Goal: Task Accomplishment & Management: Manage account settings

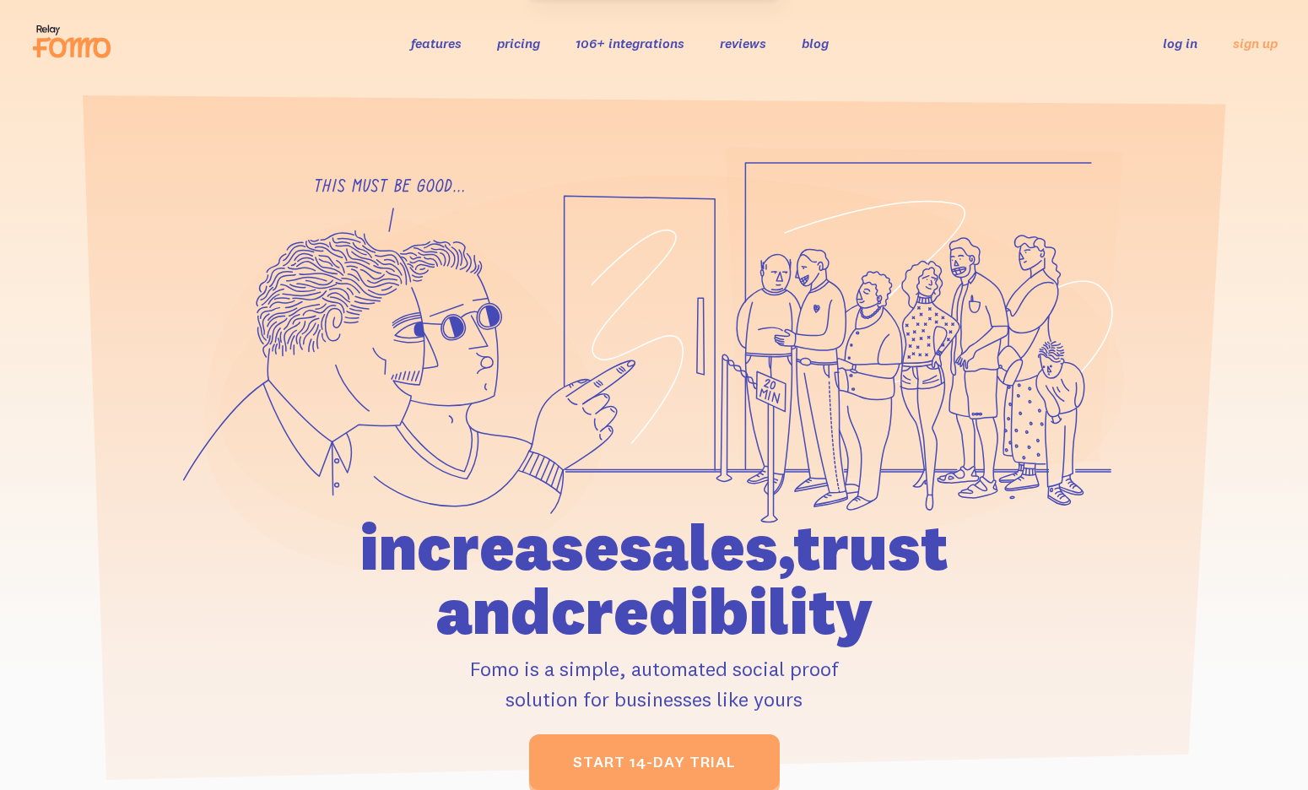
click at [1186, 30] on div "features pricing 106+ integrations reviews blog log in sign up log in sign up" at bounding box center [654, 43] width 1248 height 46
click at [1176, 41] on link "log in" at bounding box center [1180, 43] width 35 height 17
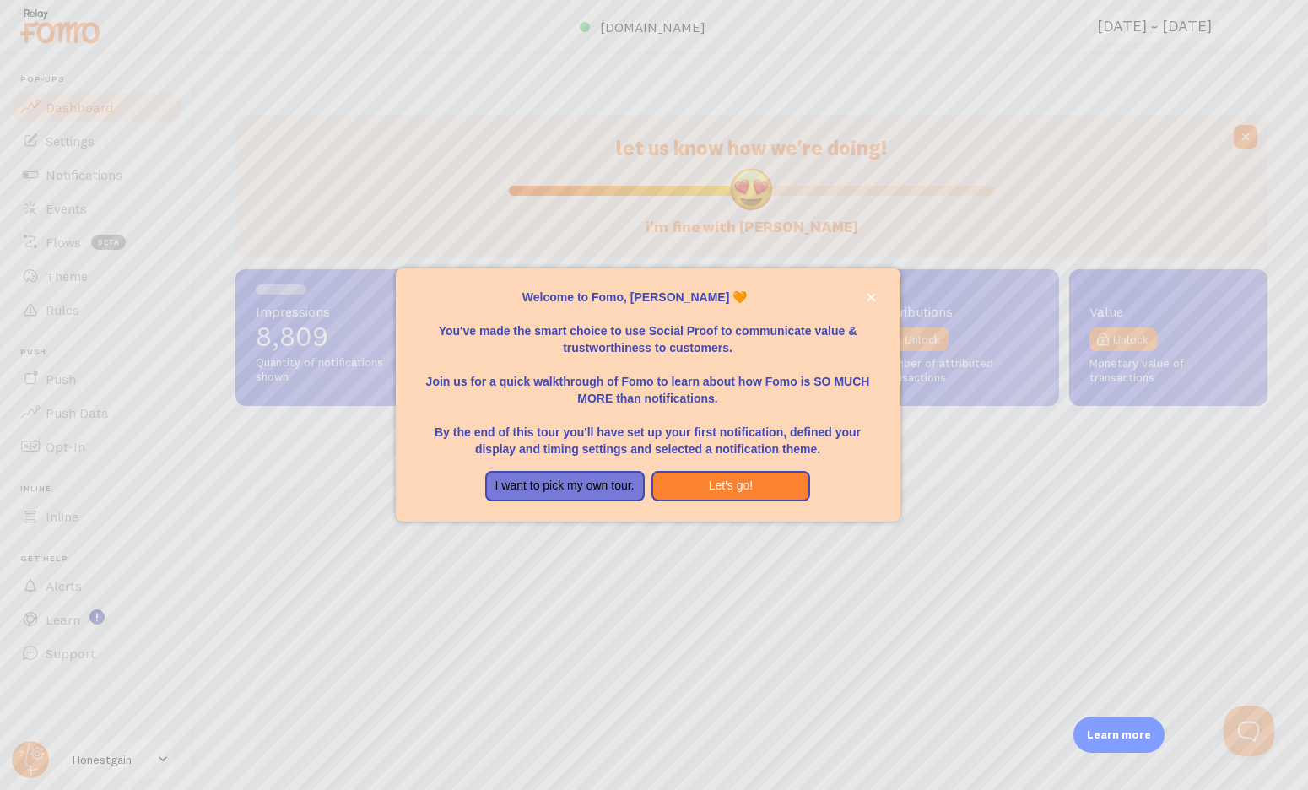
click at [202, 209] on div at bounding box center [654, 395] width 1308 height 790
click at [684, 481] on button "Let's go!" at bounding box center [732, 486] width 160 height 30
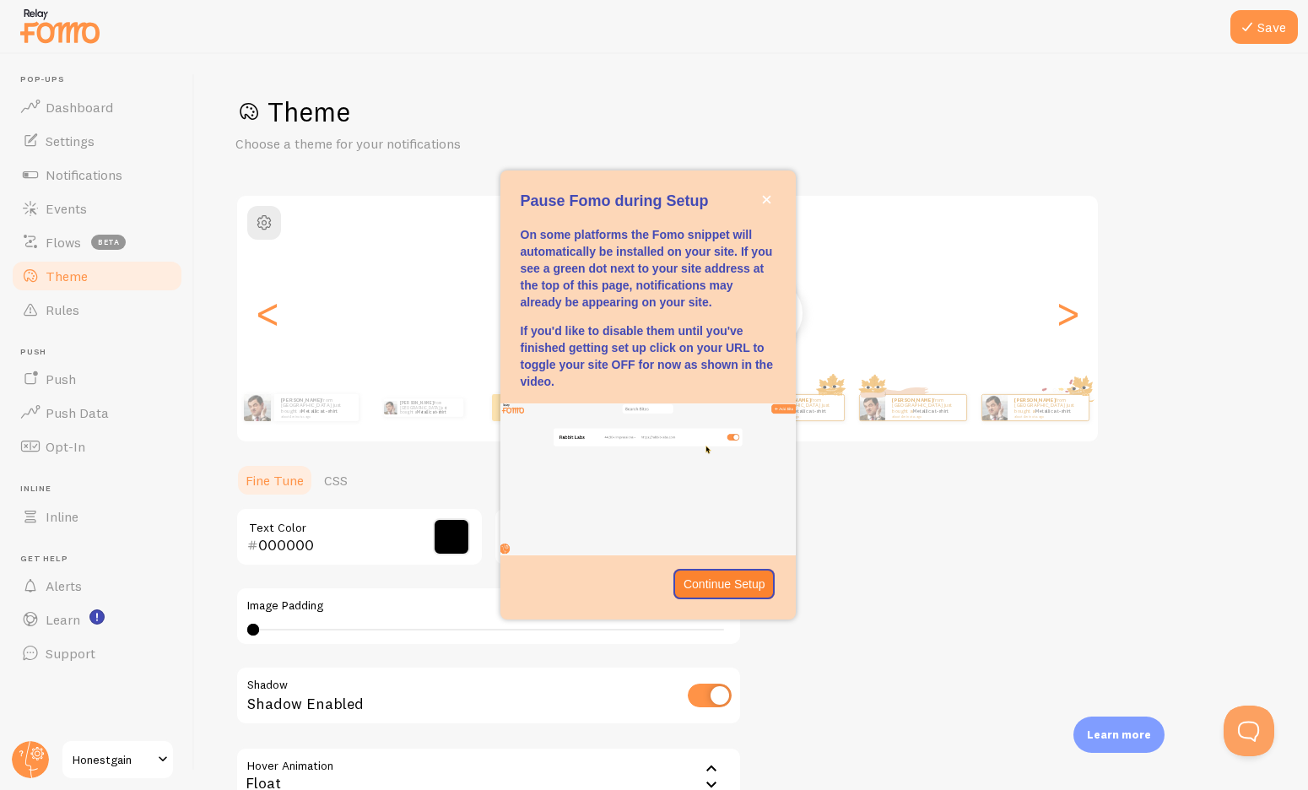
click at [53, 34] on img at bounding box center [60, 25] width 84 height 43
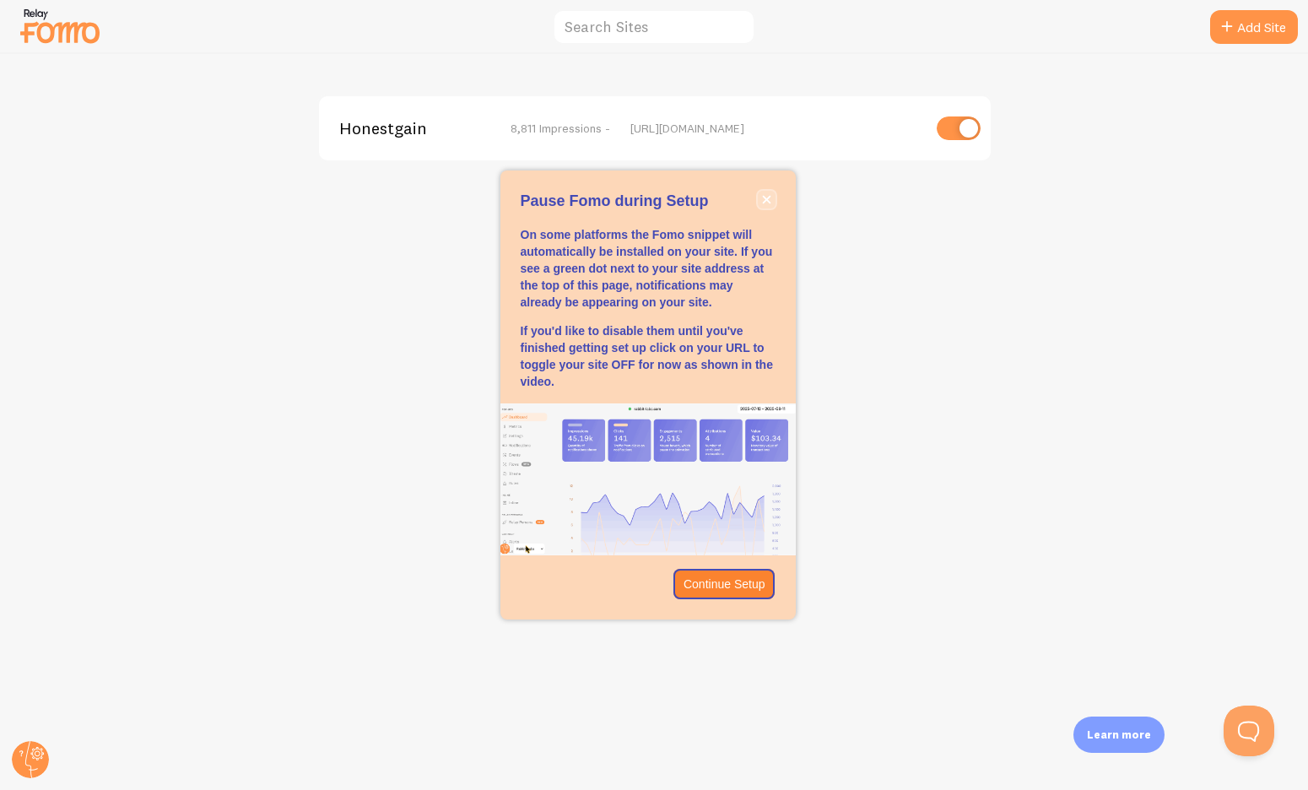
click at [762, 200] on icon "close," at bounding box center [766, 199] width 9 height 9
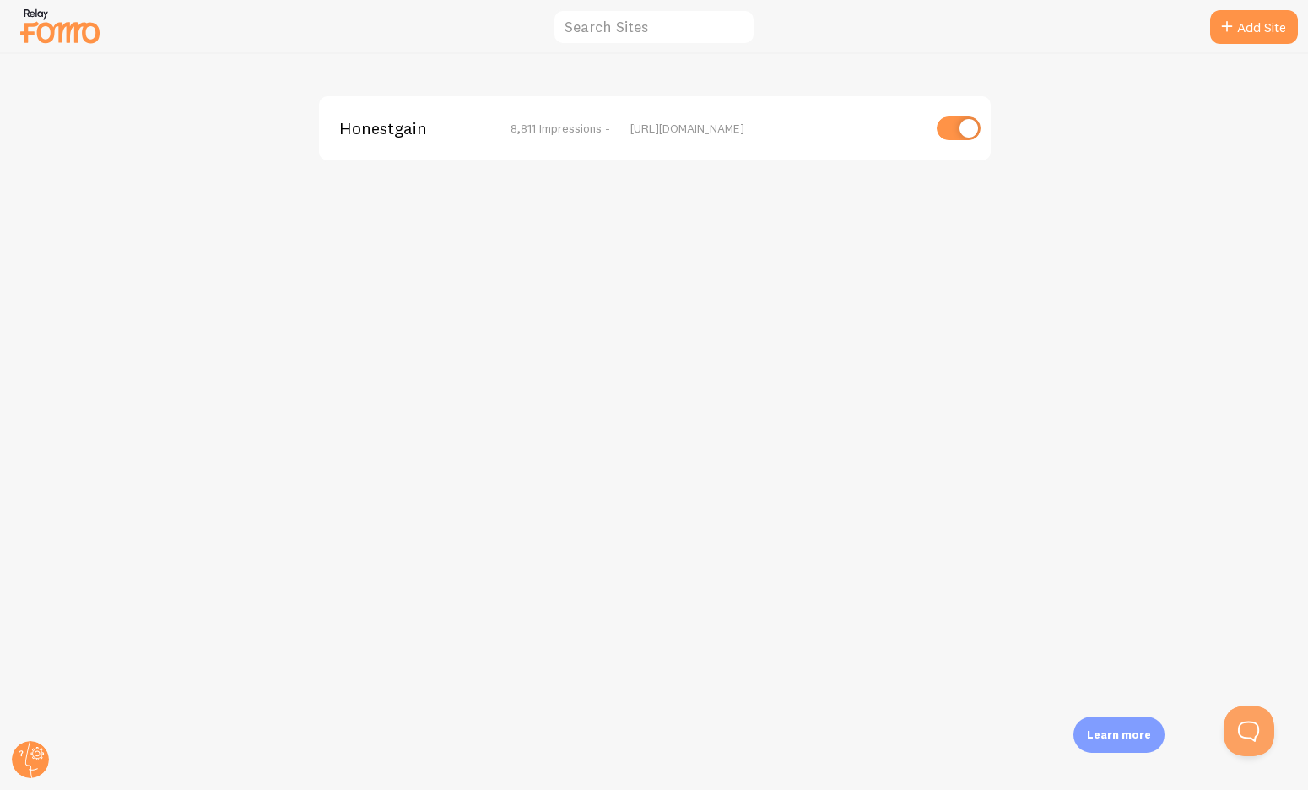
click at [350, 121] on span "Honestgain" at bounding box center [407, 128] width 136 height 15
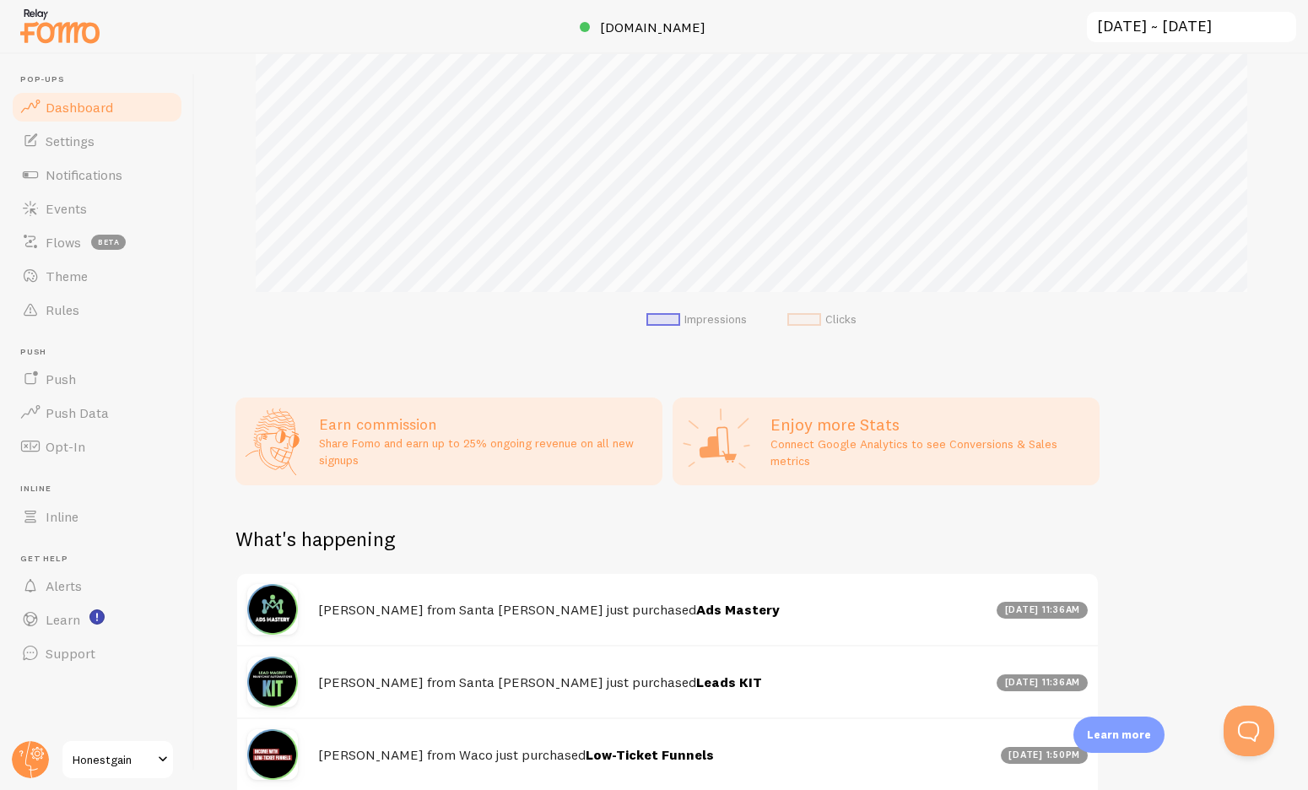
scroll to position [539, 0]
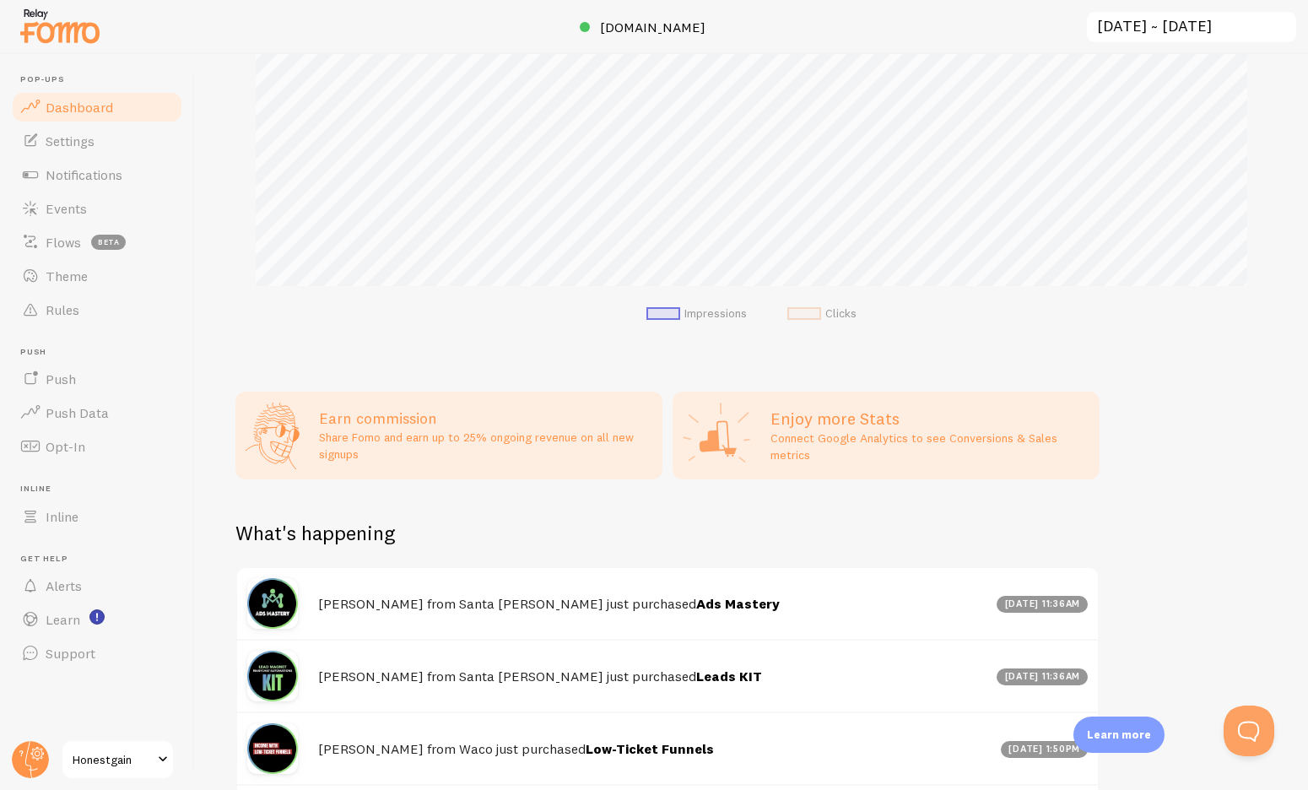
click at [415, 433] on p "Share Fomo and earn up to 25% ongoing revenue on all new signups" at bounding box center [485, 446] width 333 height 34
click at [62, 318] on link "Rules" at bounding box center [97, 310] width 174 height 34
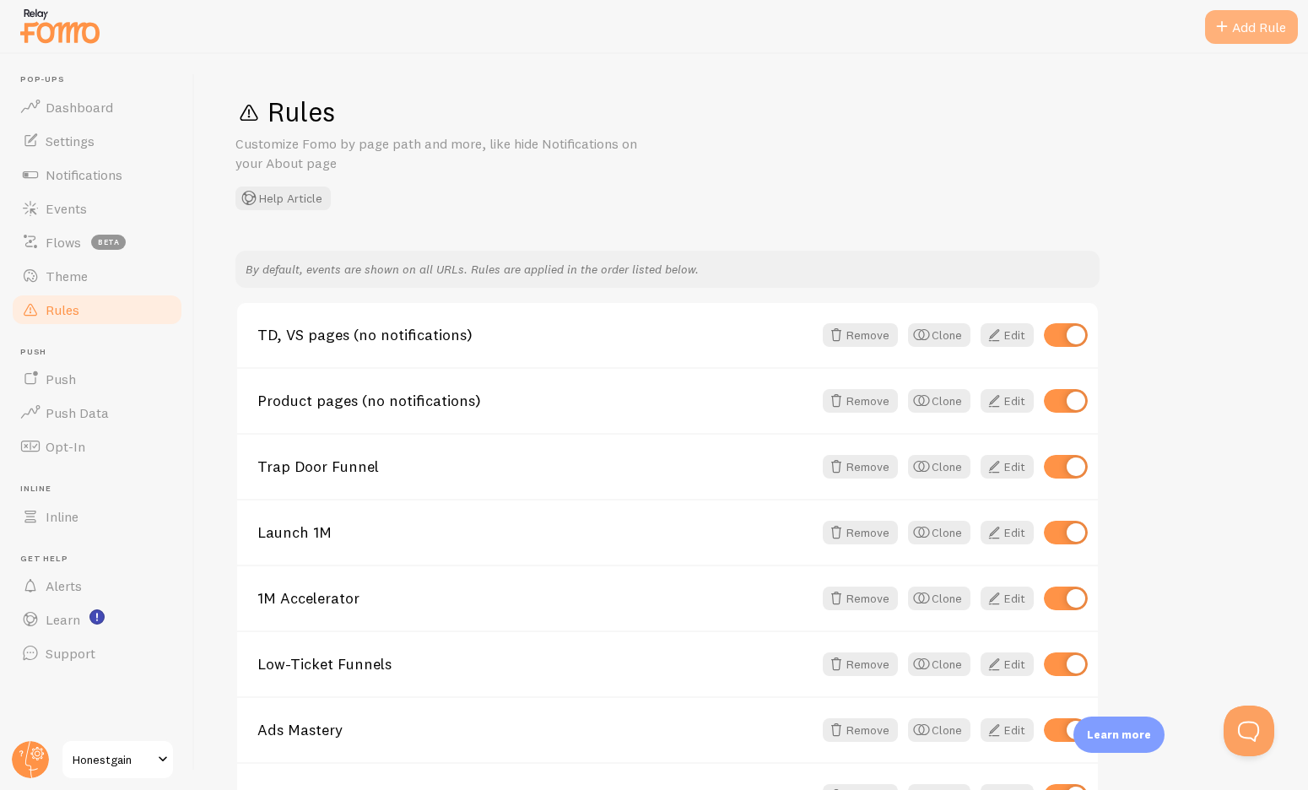
click at [1233, 33] on div "Add Rule" at bounding box center [1252, 27] width 93 height 34
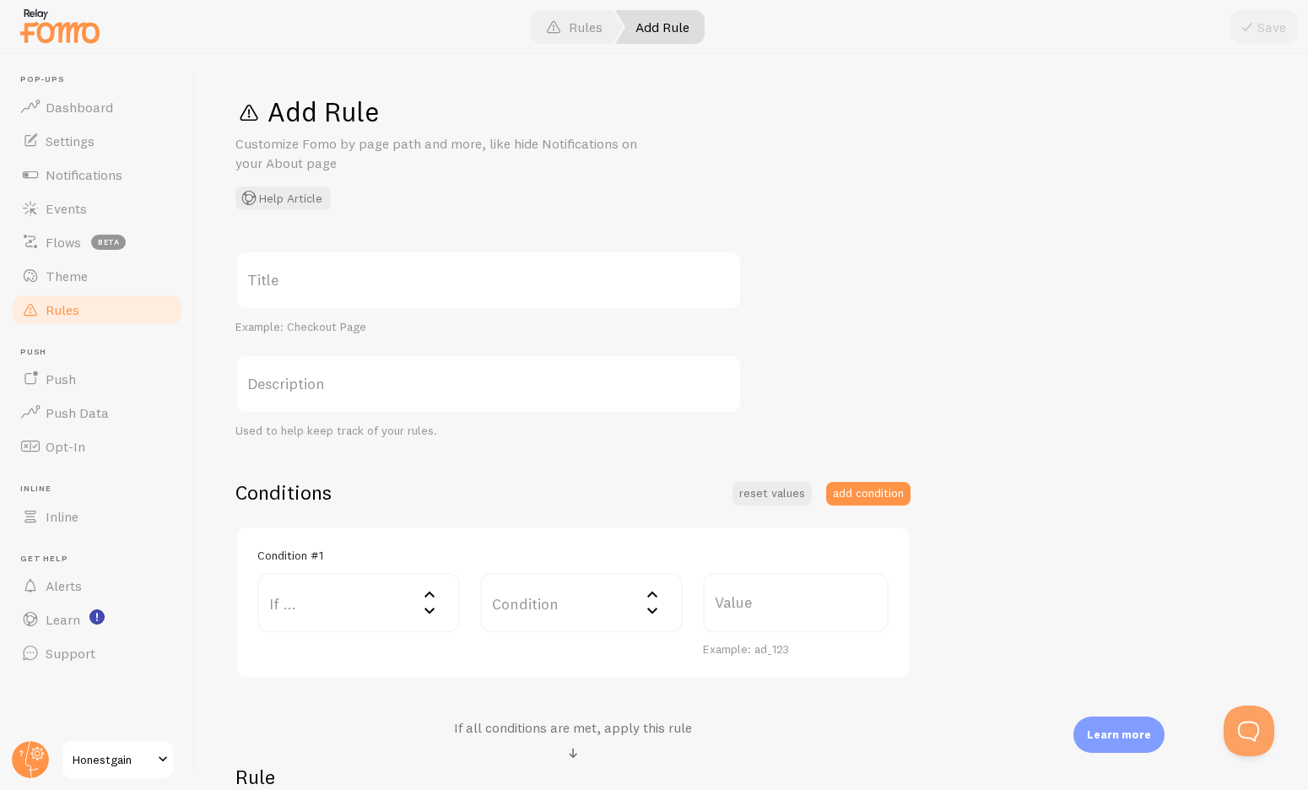
click at [342, 297] on label "Title" at bounding box center [489, 280] width 507 height 59
click at [342, 297] on input "Title" at bounding box center [489, 280] width 507 height 59
click at [344, 391] on label "Description" at bounding box center [489, 384] width 507 height 59
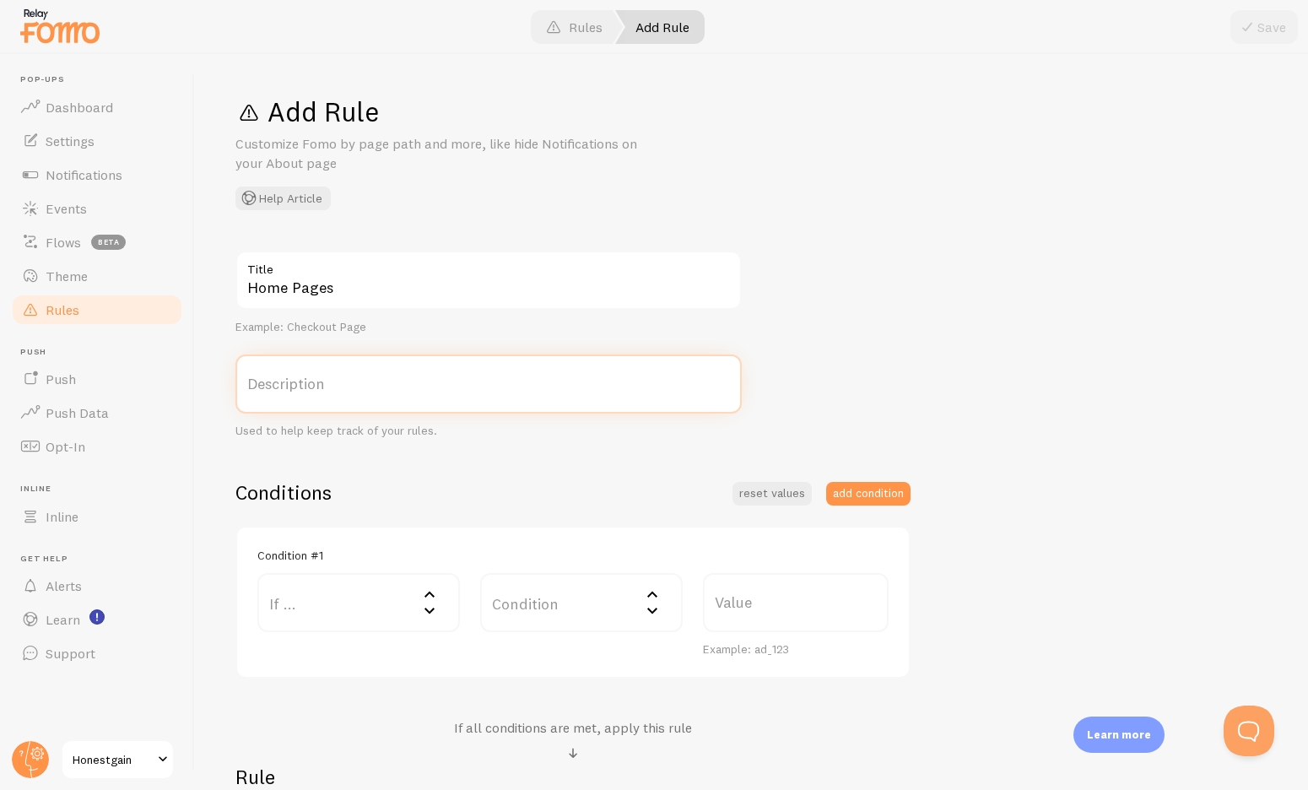
click at [344, 391] on input "Description" at bounding box center [489, 384] width 507 height 59
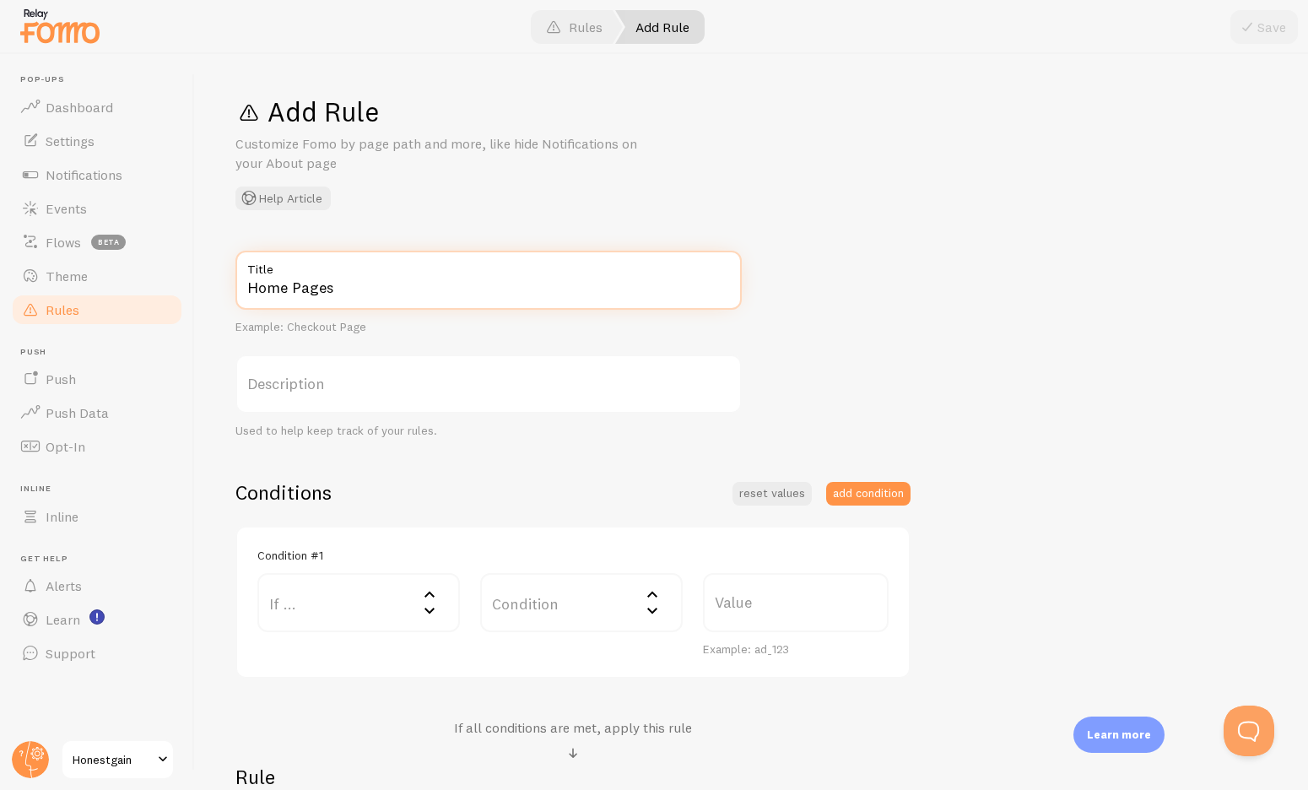
click at [362, 290] on input "Home Pages" at bounding box center [489, 280] width 507 height 59
type input "Home Page"
click at [362, 602] on label "If ..." at bounding box center [358, 602] width 203 height 59
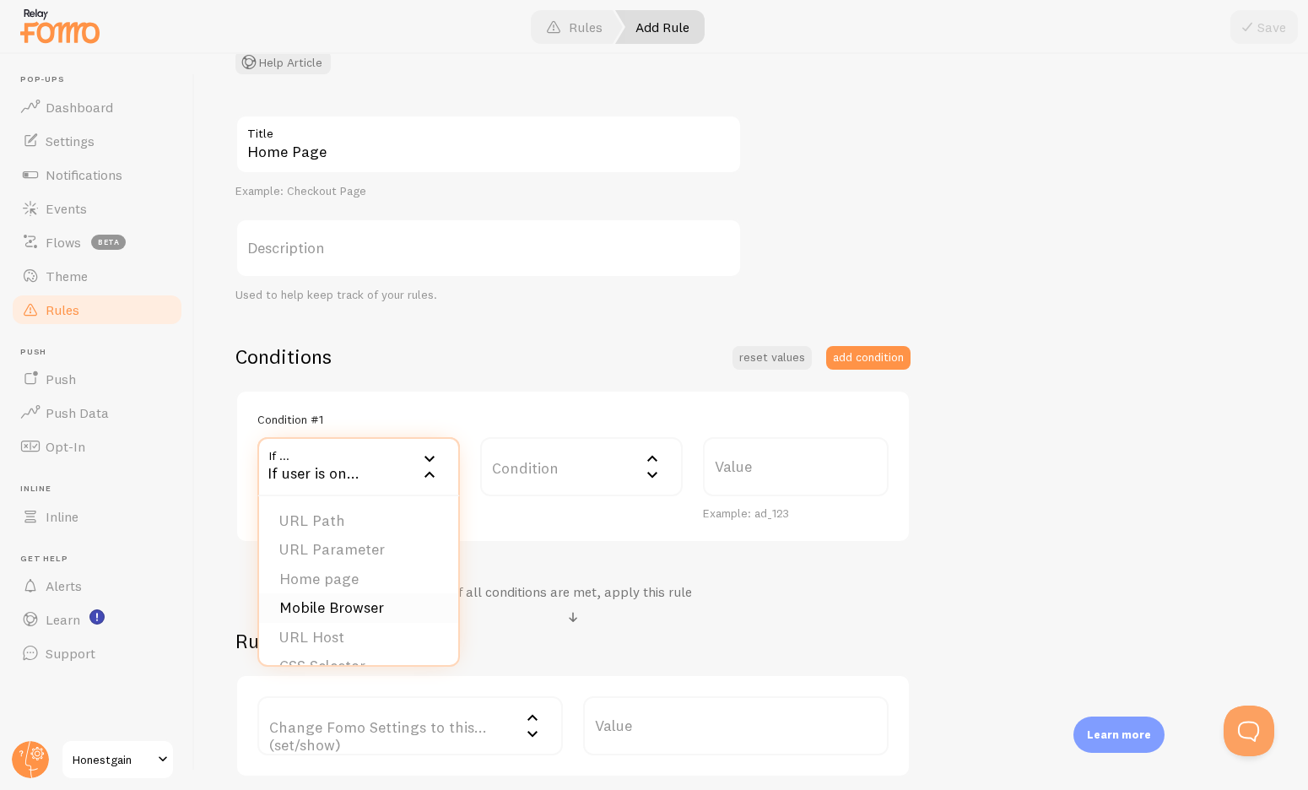
scroll to position [26, 0]
click at [358, 553] on li "Home page" at bounding box center [358, 554] width 199 height 30
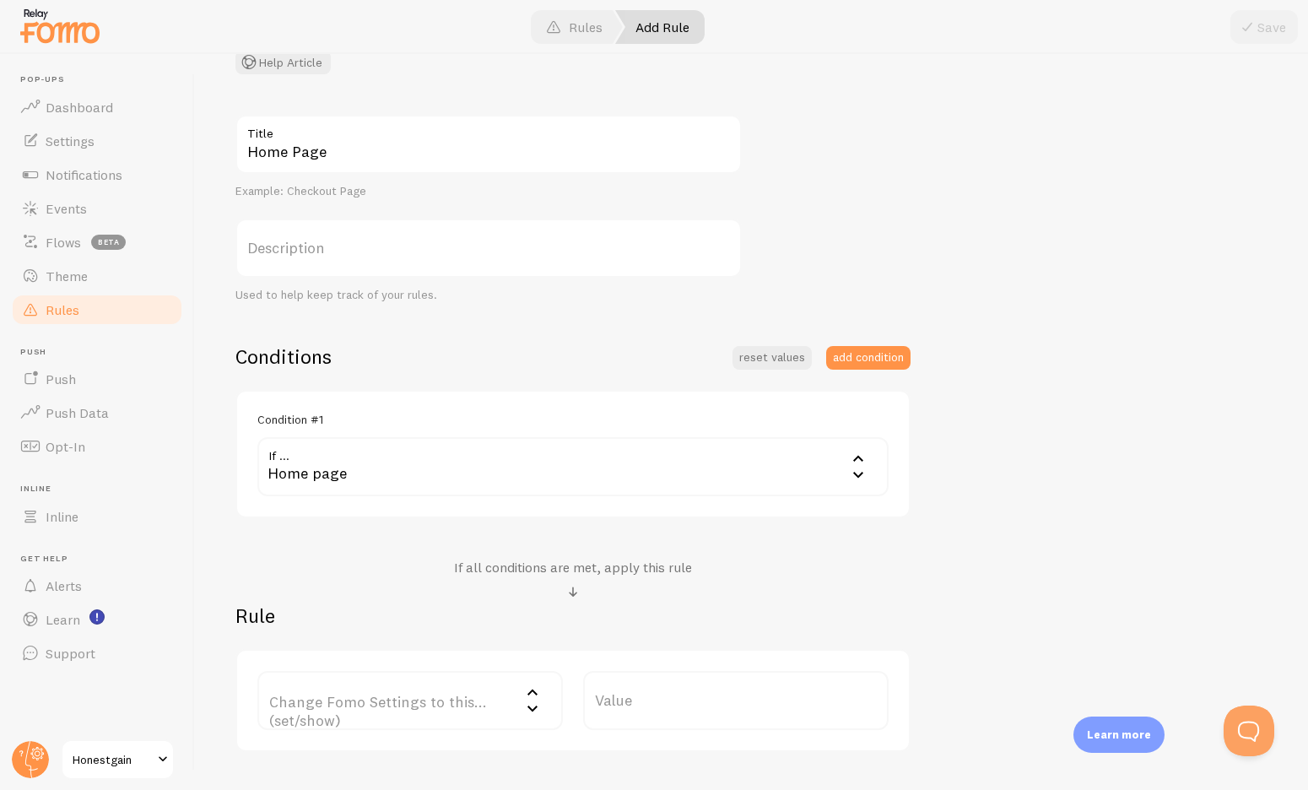
click at [513, 566] on h4 "If all conditions are met, apply this rule" at bounding box center [573, 568] width 238 height 18
click at [400, 707] on label "Change Fomo Settings to this... (set/show)" at bounding box center [410, 700] width 306 height 59
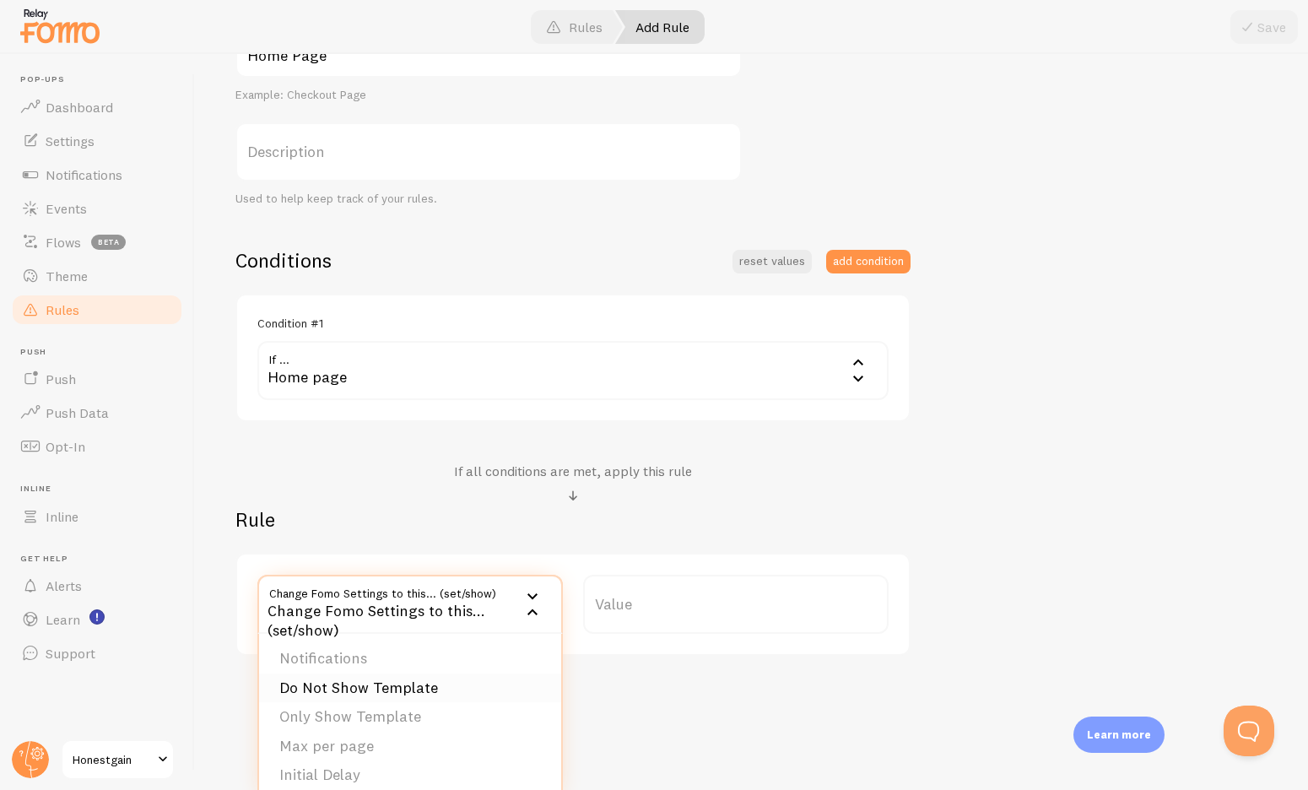
scroll to position [247, 0]
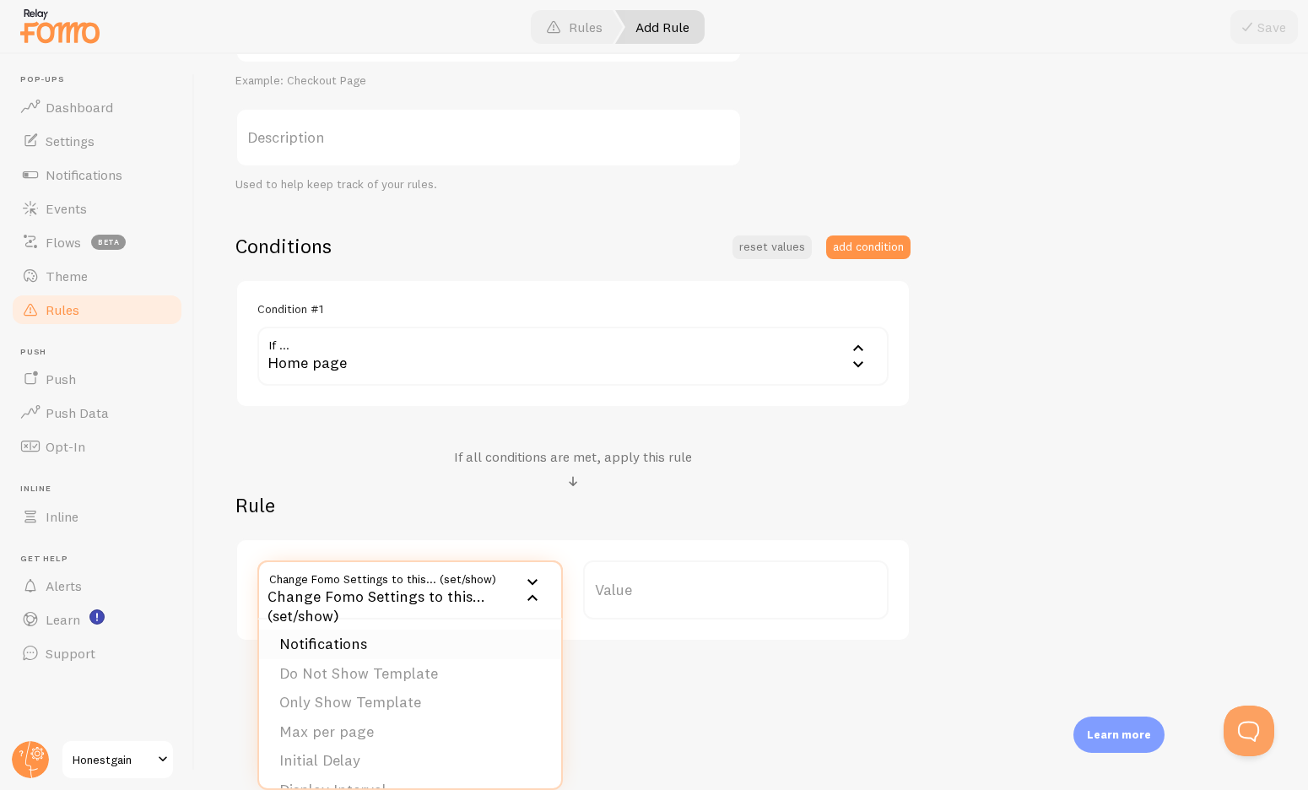
click at [378, 649] on li "Notifications" at bounding box center [410, 645] width 302 height 30
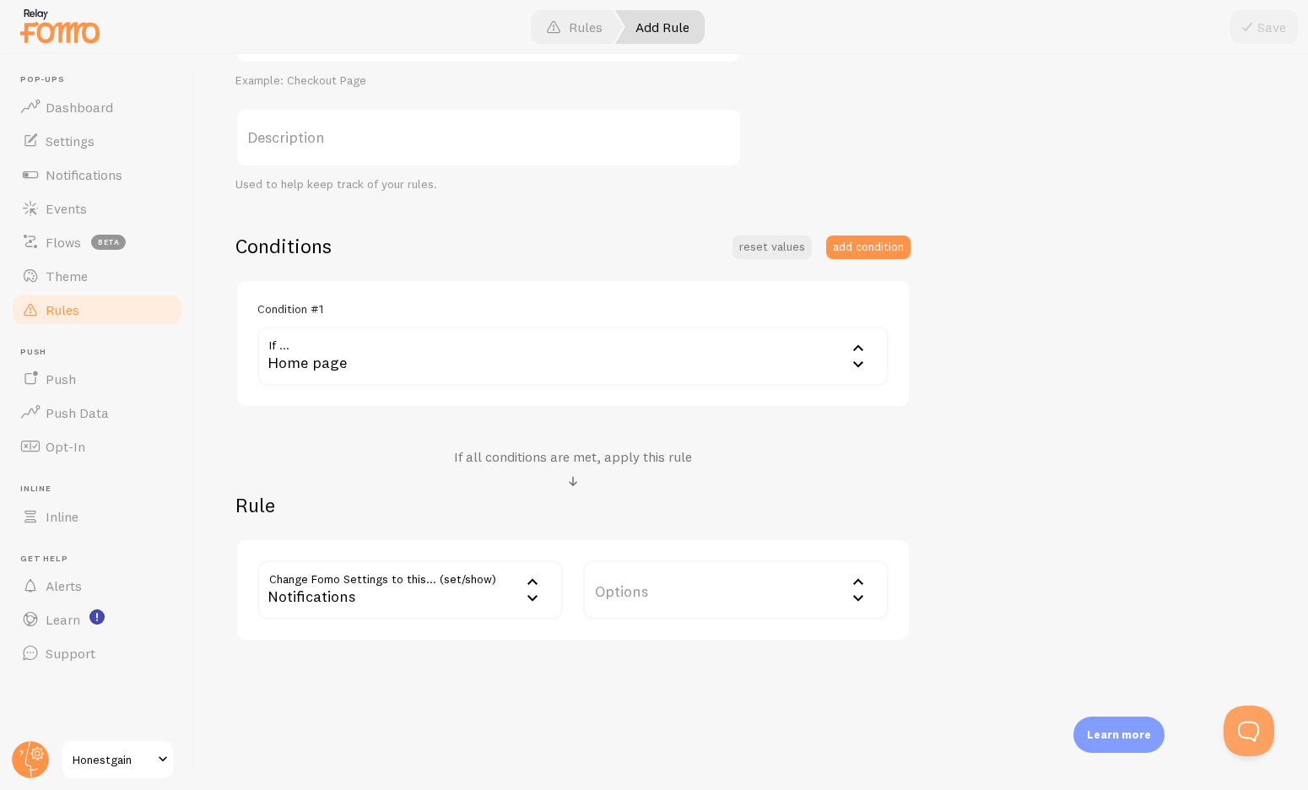
click at [611, 603] on label "Options" at bounding box center [736, 590] width 306 height 59
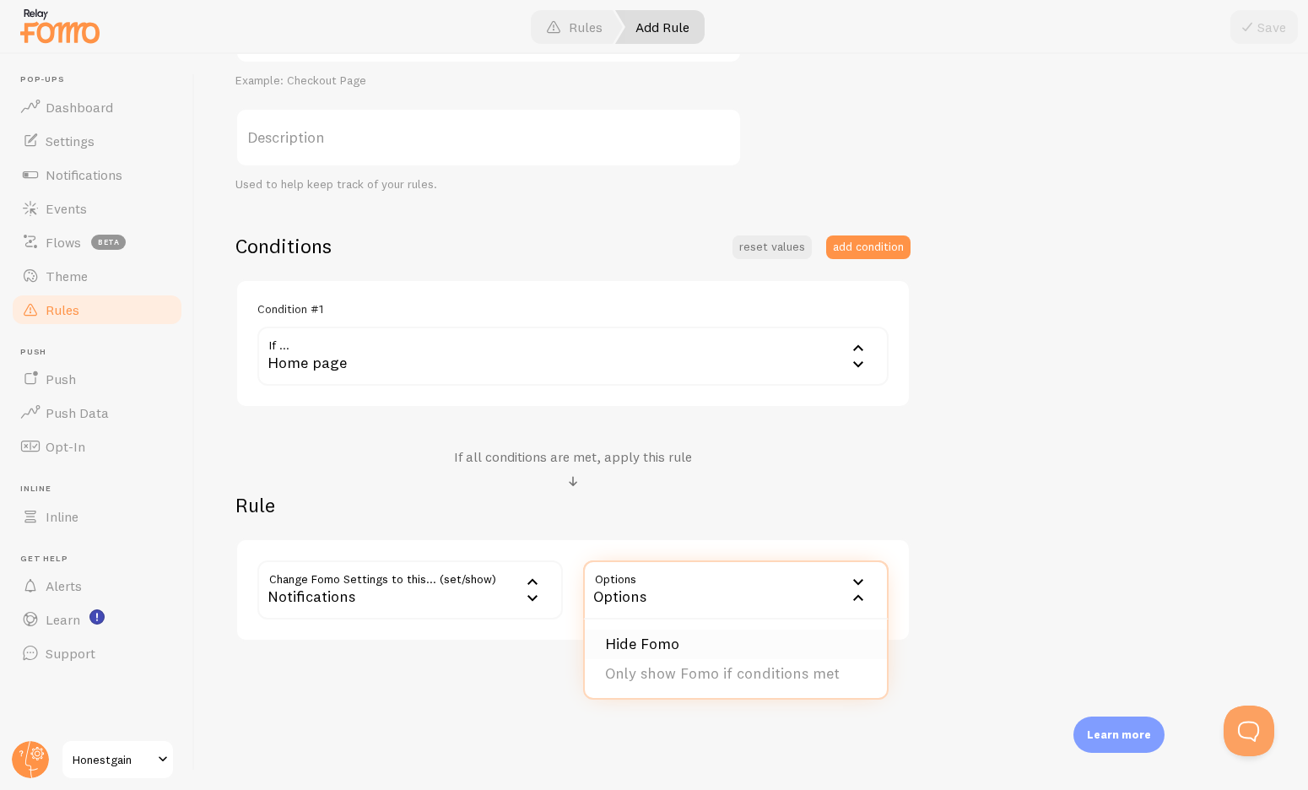
click at [621, 642] on li "Hide Fomo" at bounding box center [736, 645] width 302 height 30
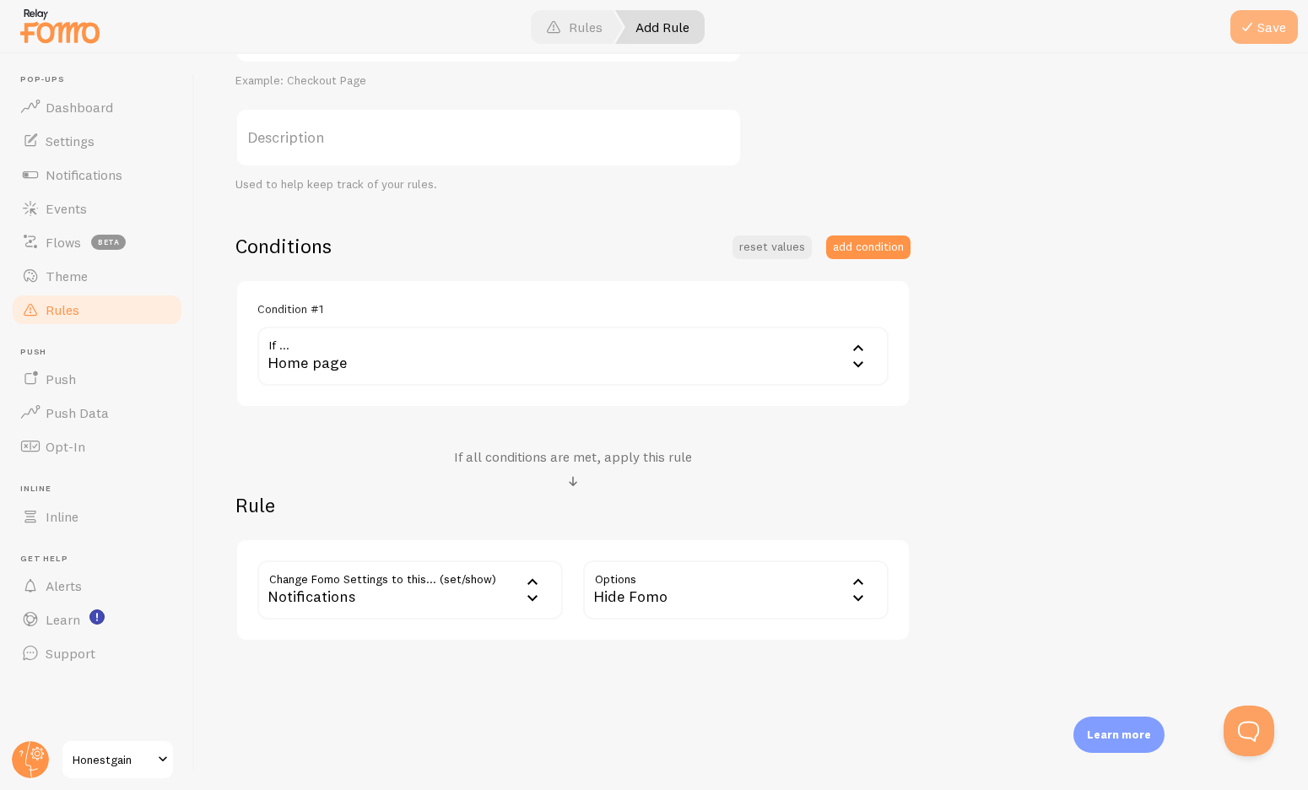
click at [1262, 37] on button "Save" at bounding box center [1265, 27] width 68 height 34
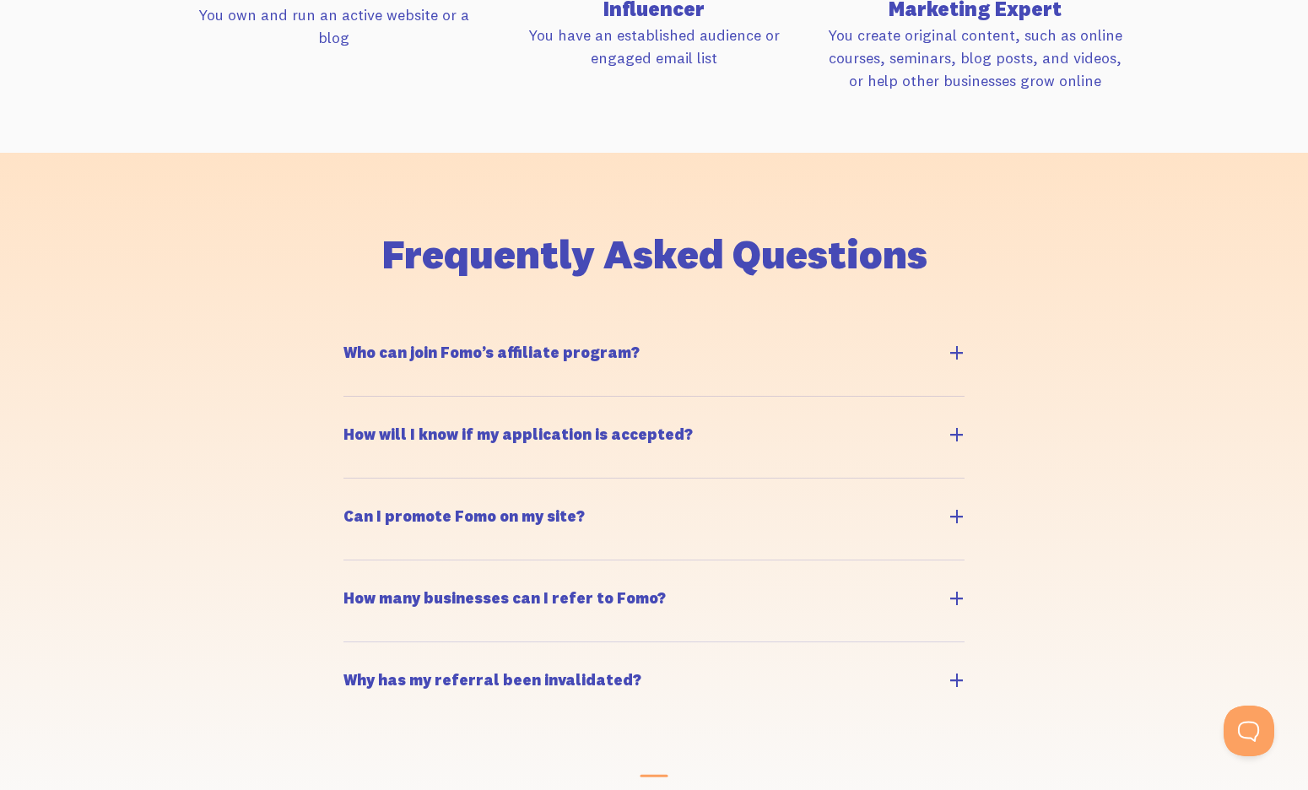
scroll to position [1570, 0]
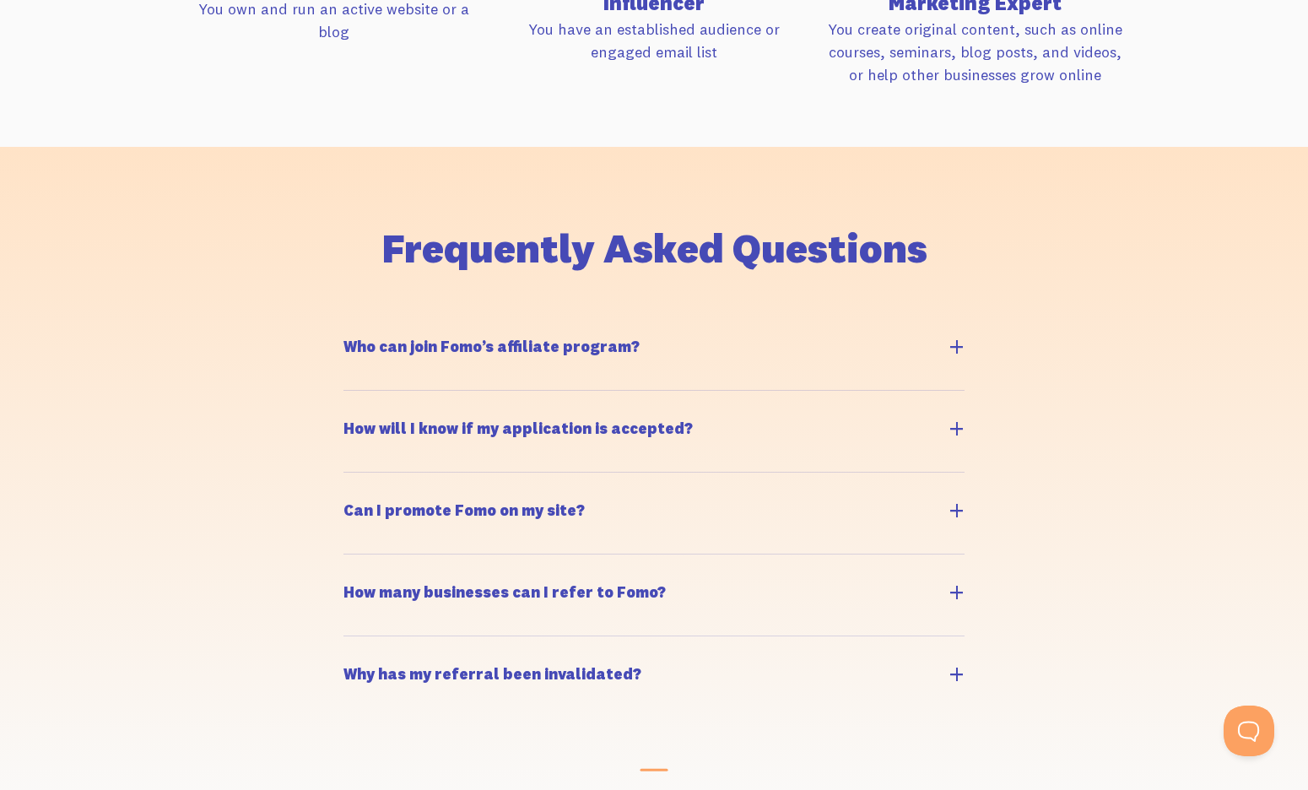
click at [532, 348] on h5 "Who can join Fomo’s affiliate program?" at bounding box center [492, 346] width 296 height 15
click at [358, 322] on input "Who can join Fomo’s affiliate program?" at bounding box center [352, 317] width 11 height 11
checkbox input "true"
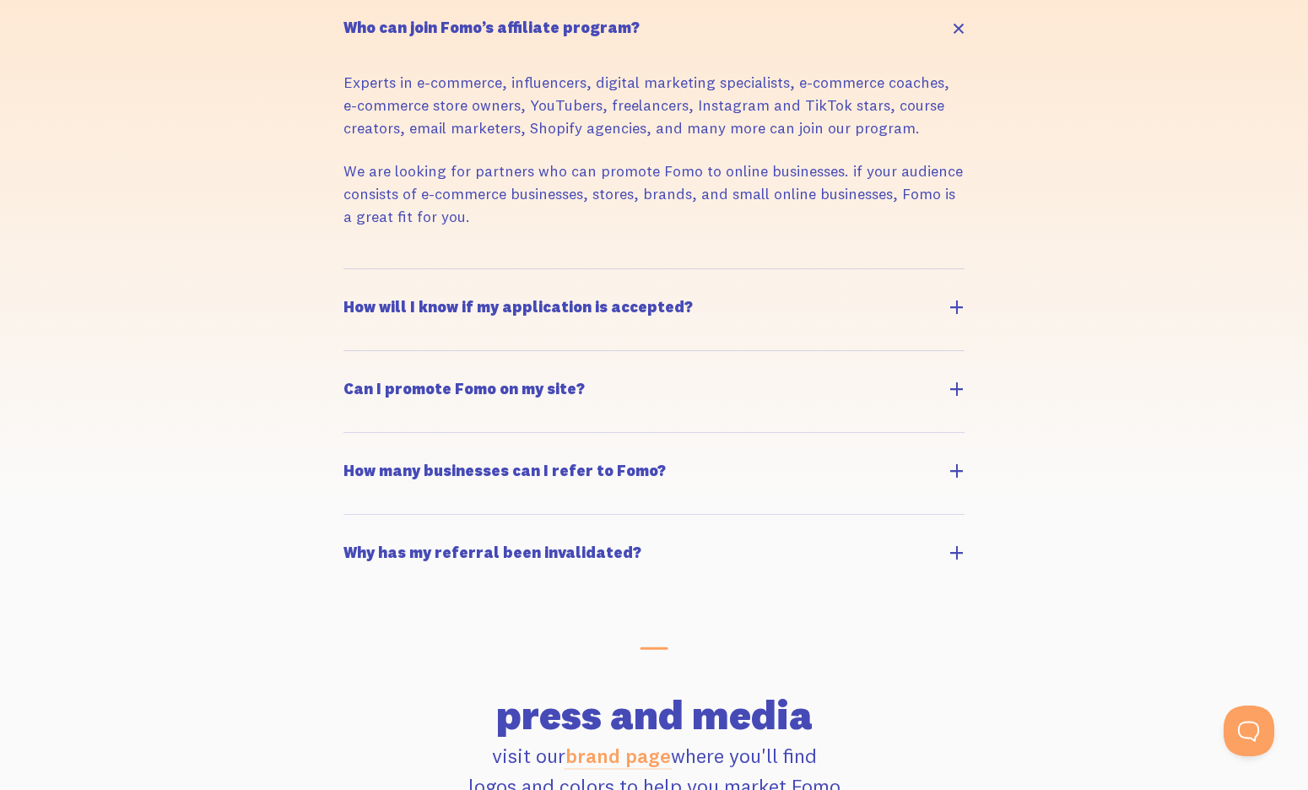
scroll to position [1895, 0]
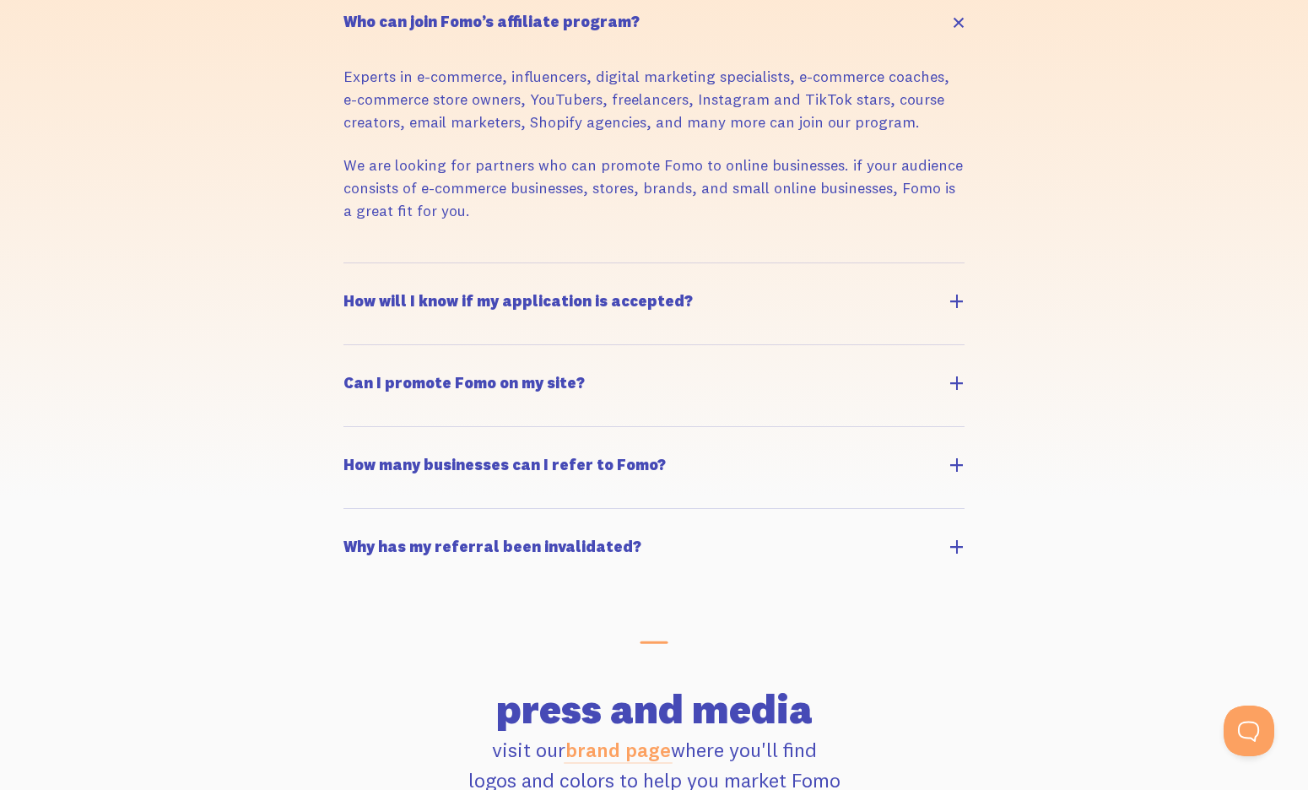
click at [548, 319] on label "How will I know if my application is accepted?" at bounding box center [654, 303] width 621 height 81
click at [358, 277] on input "How will I know if my application is accepted?" at bounding box center [352, 271] width 11 height 11
checkbox input "true"
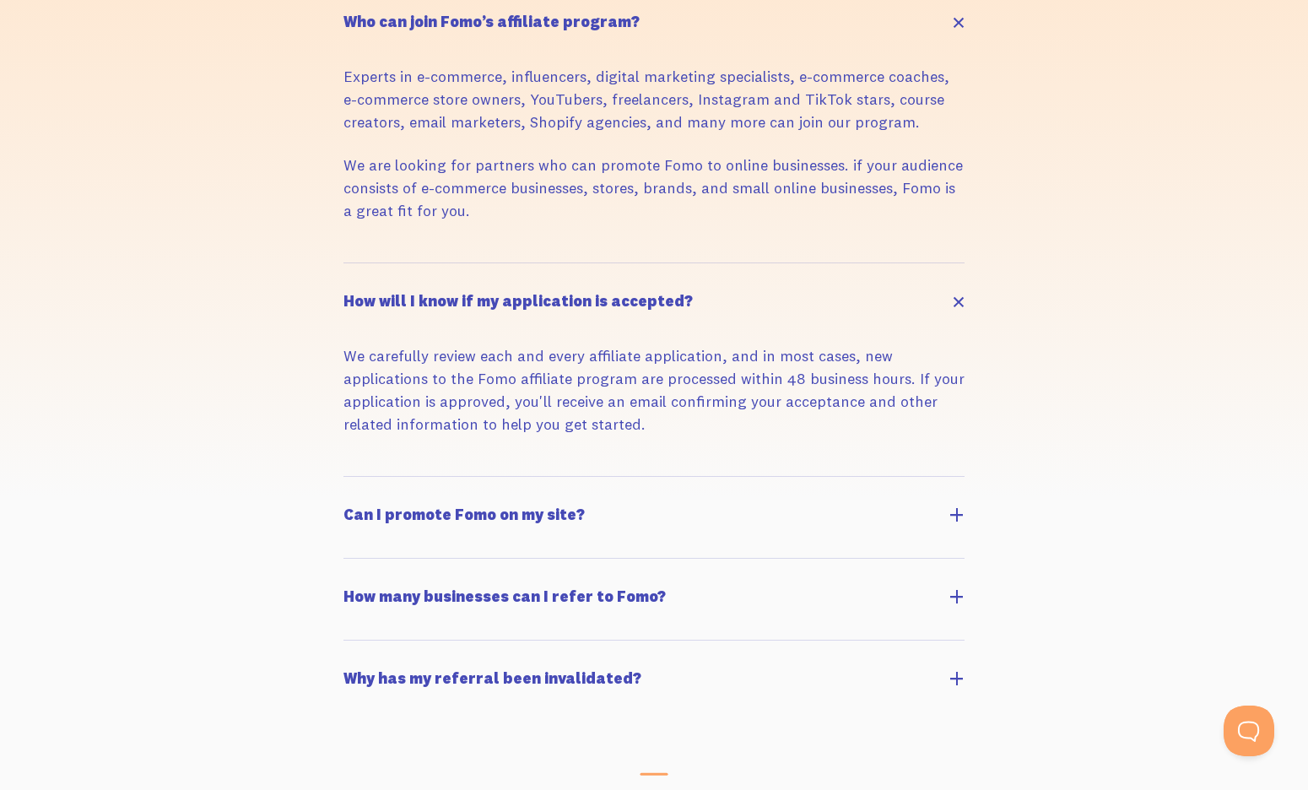
click at [528, 507] on h5 "Can I promote Fomo on my site?" at bounding box center [464, 514] width 241 height 15
click at [358, 490] on input "Can I promote Fomo on my site?" at bounding box center [352, 484] width 11 height 11
checkbox input "true"
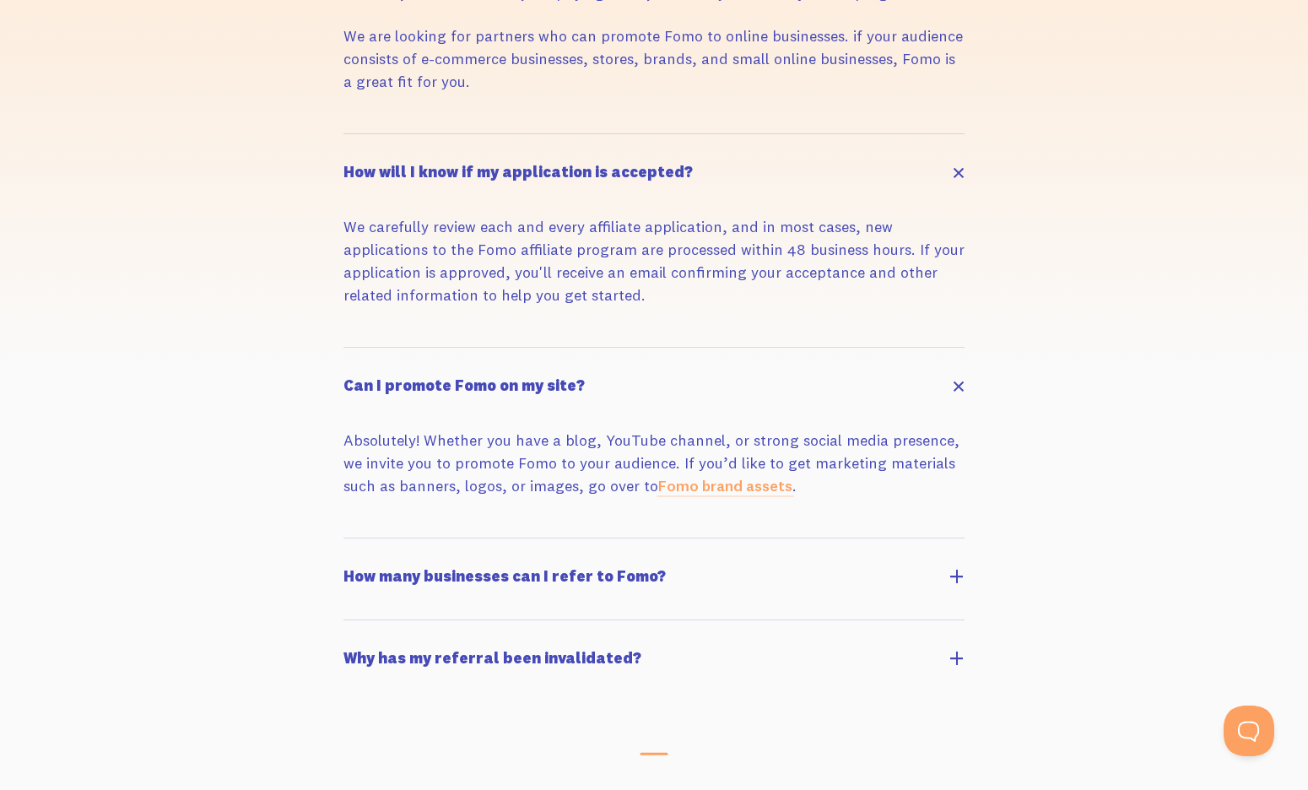
scroll to position [2028, 0]
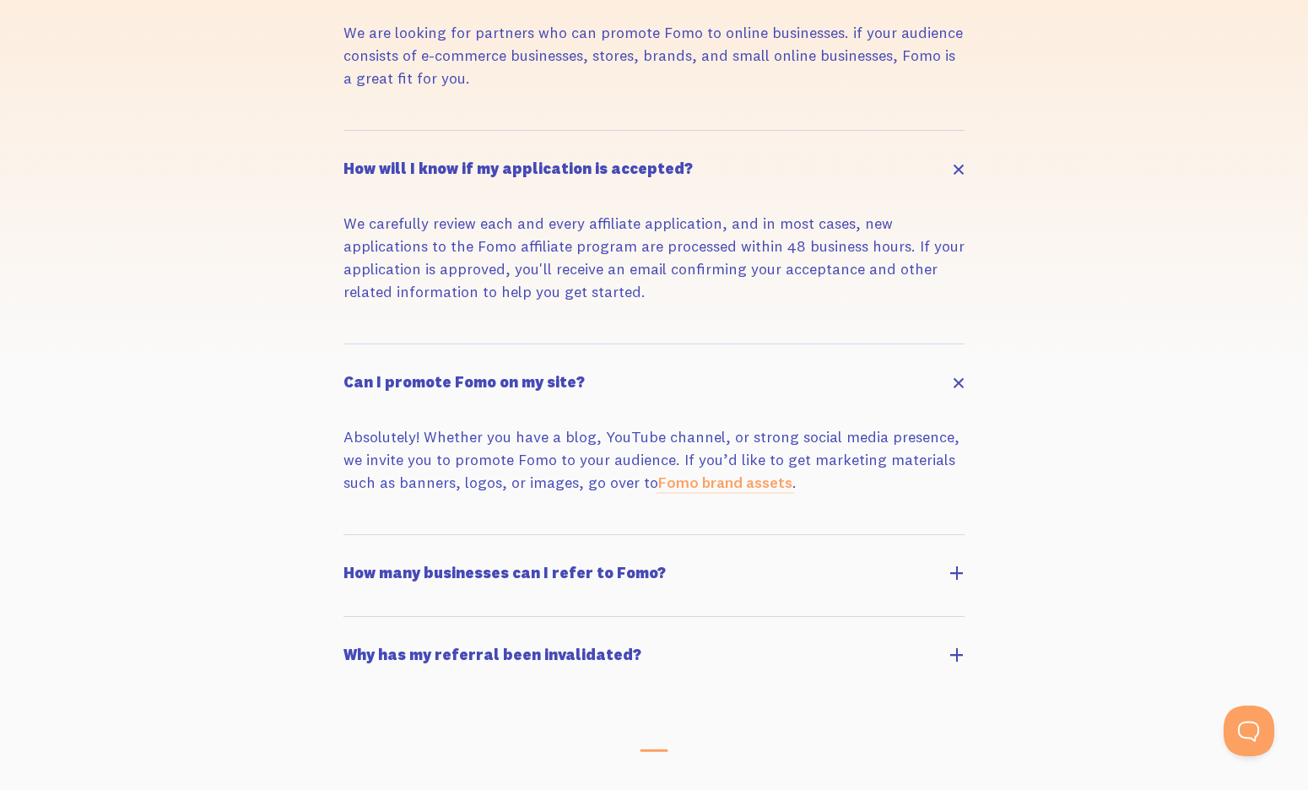
click at [535, 576] on h5 "How many businesses can I refer to Fomo?" at bounding box center [505, 573] width 322 height 15
click at [358, 549] on input "How many businesses can I refer to Fomo?" at bounding box center [352, 543] width 11 height 11
checkbox input "true"
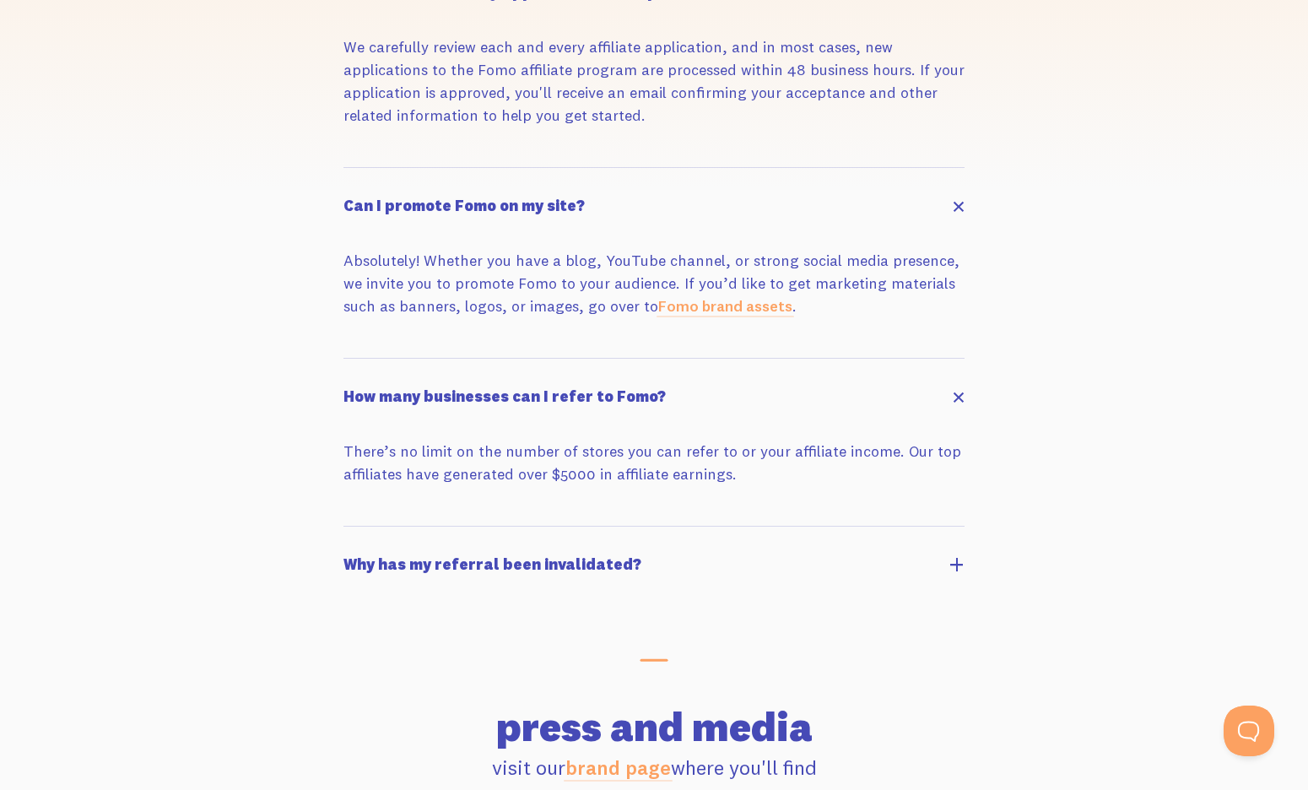
scroll to position [2205, 0]
click at [542, 566] on h5 "Why has my referral been invalidated?" at bounding box center [493, 563] width 298 height 15
click at [358, 539] on input "Why has my referral been invalidated?" at bounding box center [352, 533] width 11 height 11
checkbox input "true"
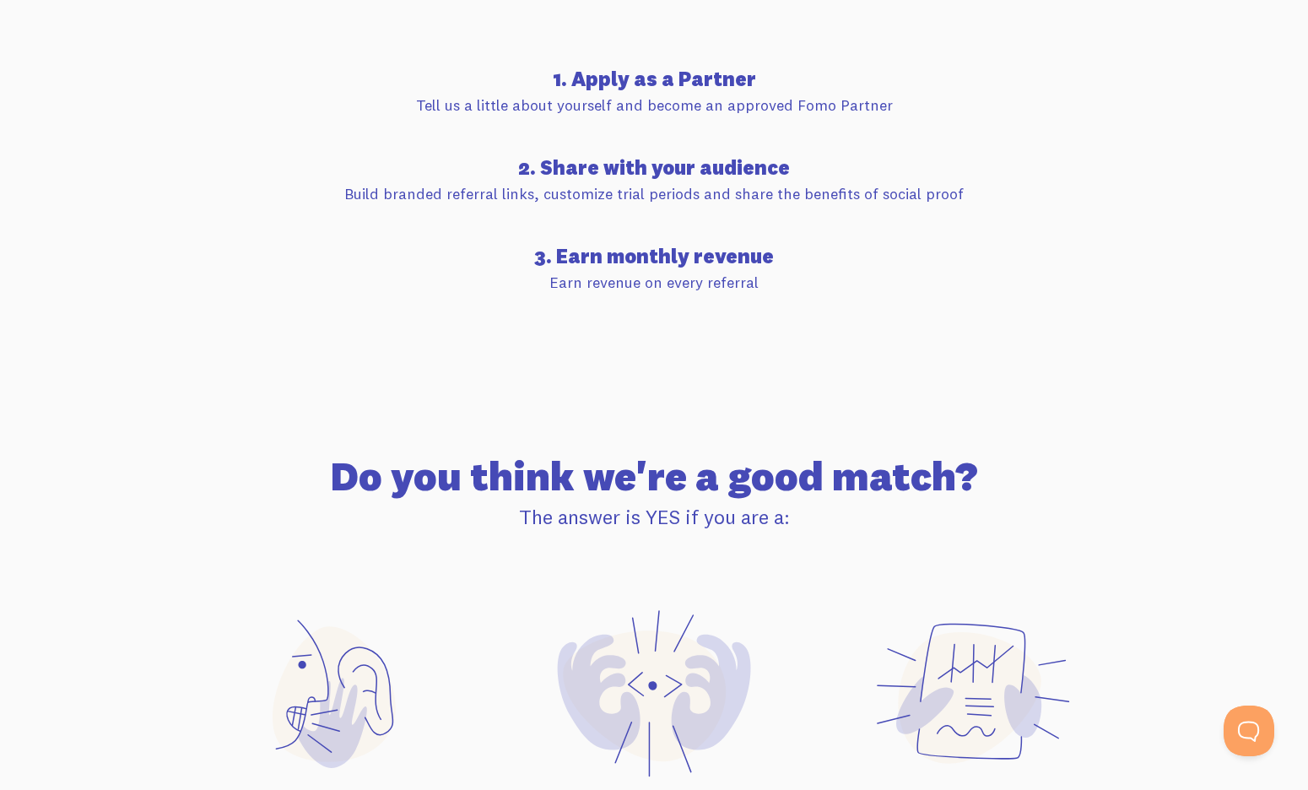
scroll to position [0, 0]
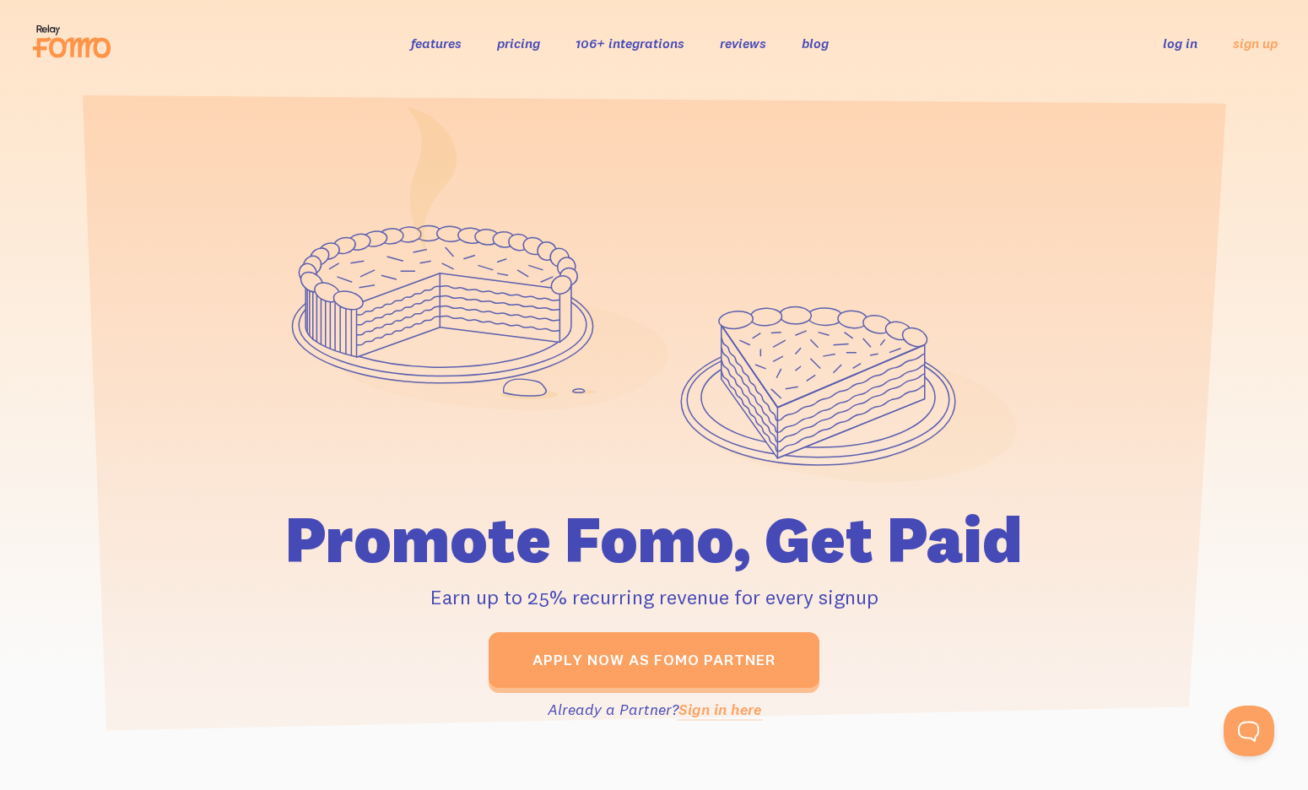
click at [513, 48] on link "pricing" at bounding box center [518, 43] width 43 height 17
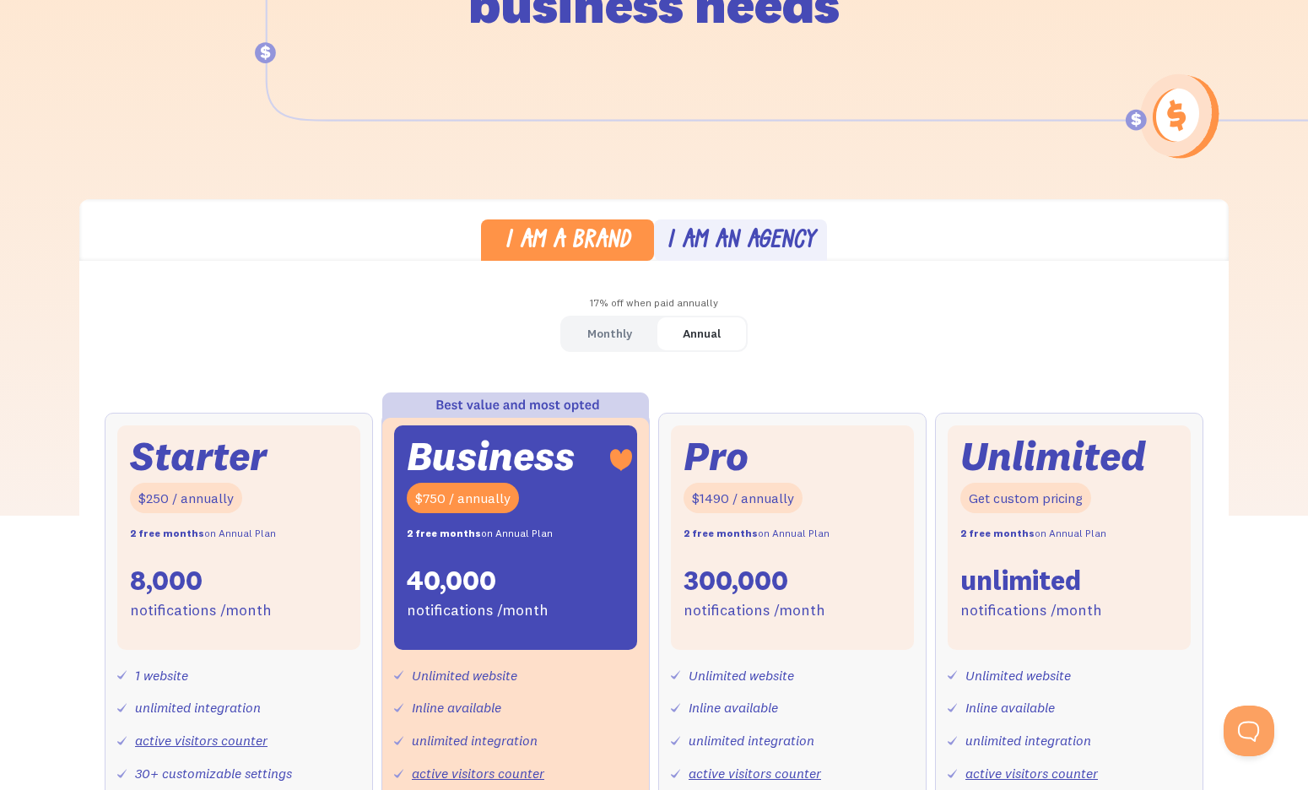
scroll to position [294, 0]
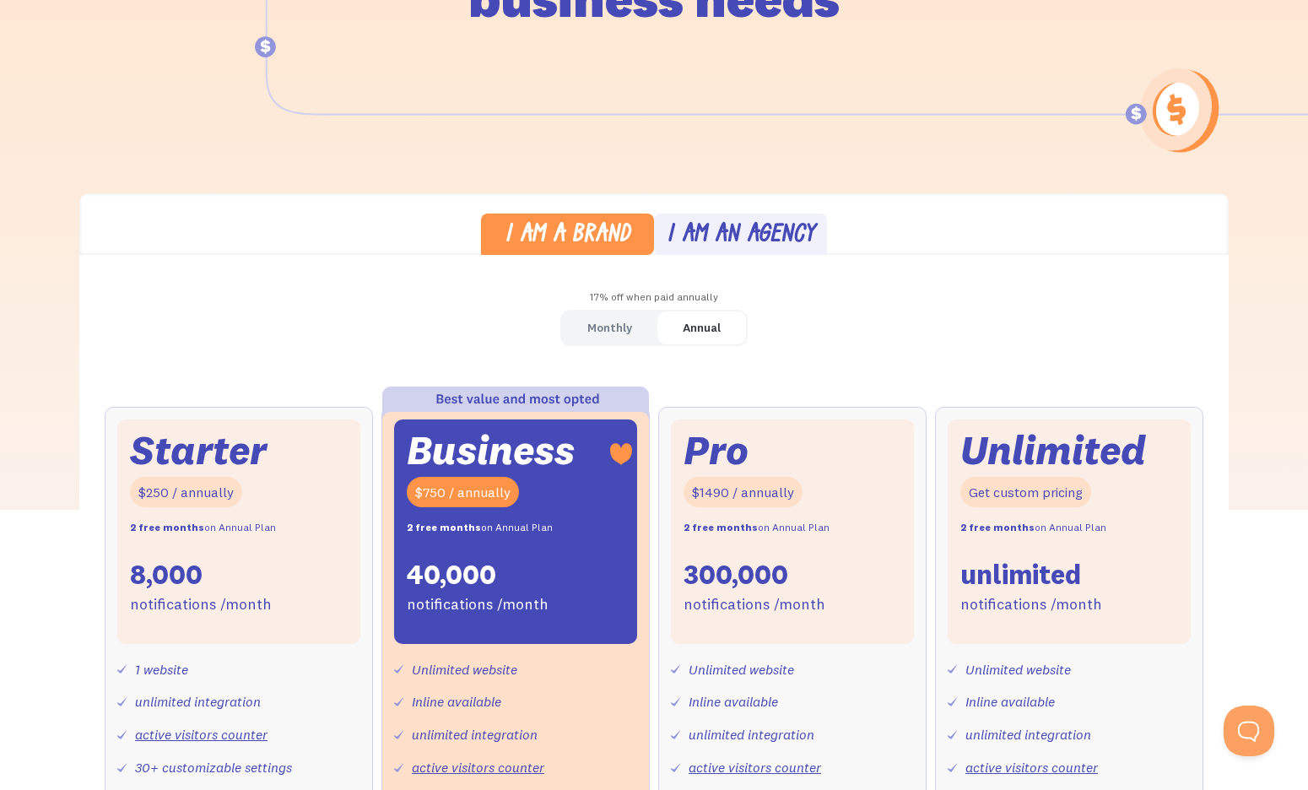
click at [610, 326] on div "Monthly" at bounding box center [610, 328] width 45 height 24
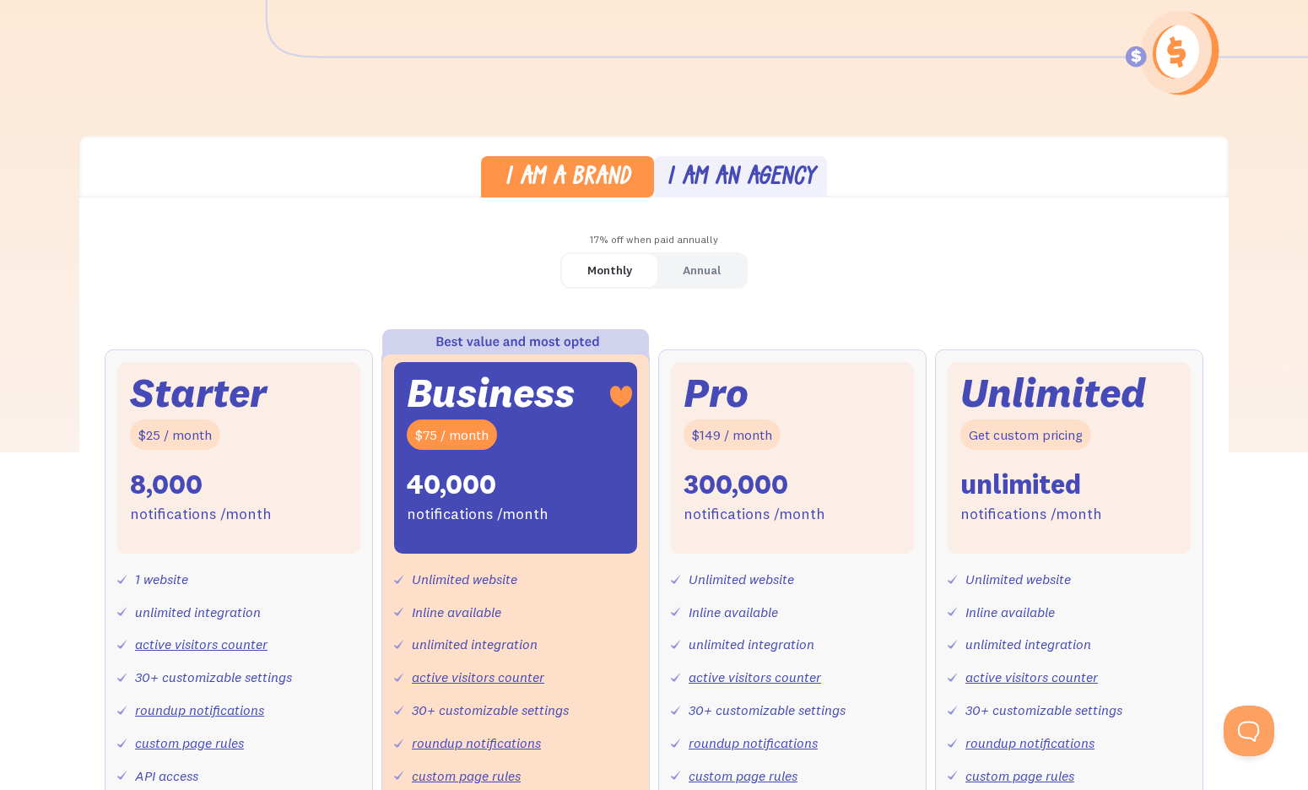
scroll to position [350, 0]
click at [781, 188] on div "I am an agency" at bounding box center [741, 179] width 149 height 24
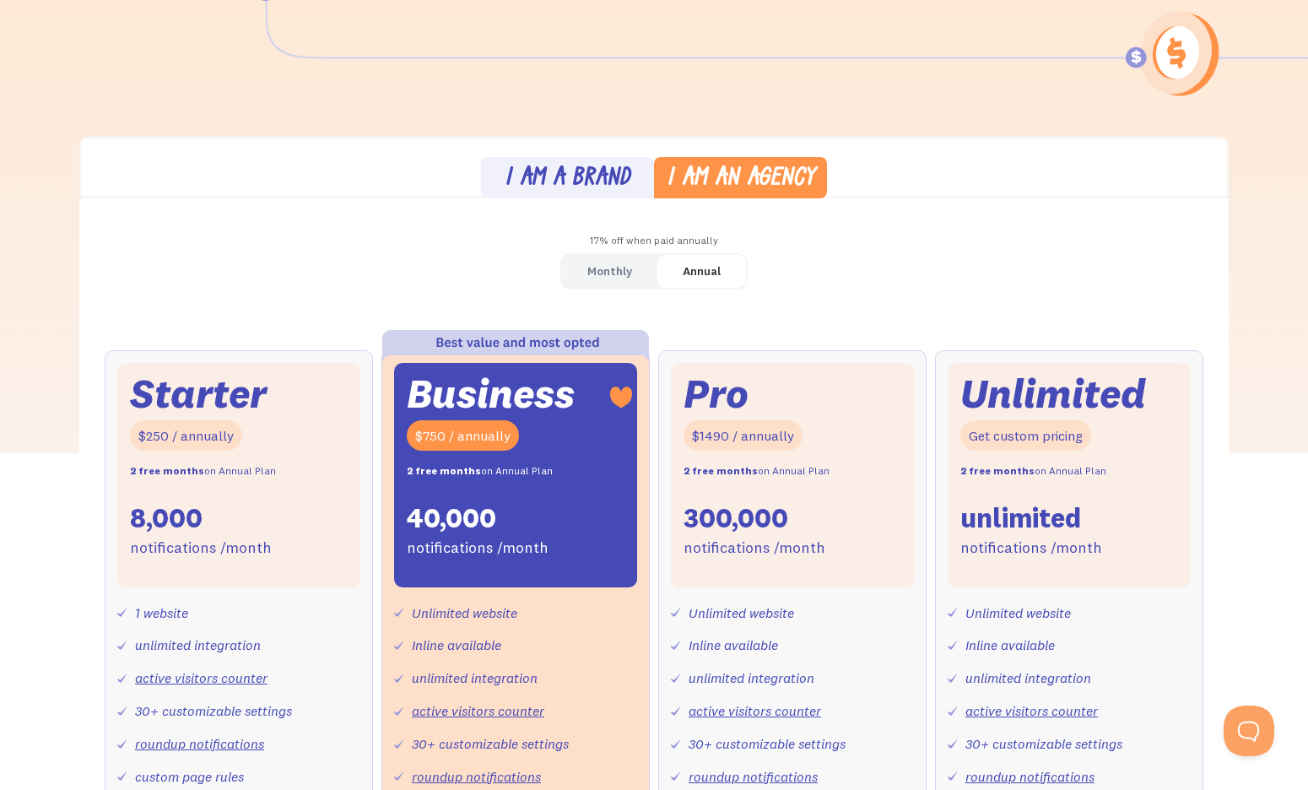
click at [626, 185] on div "I am a brand" at bounding box center [568, 179] width 126 height 24
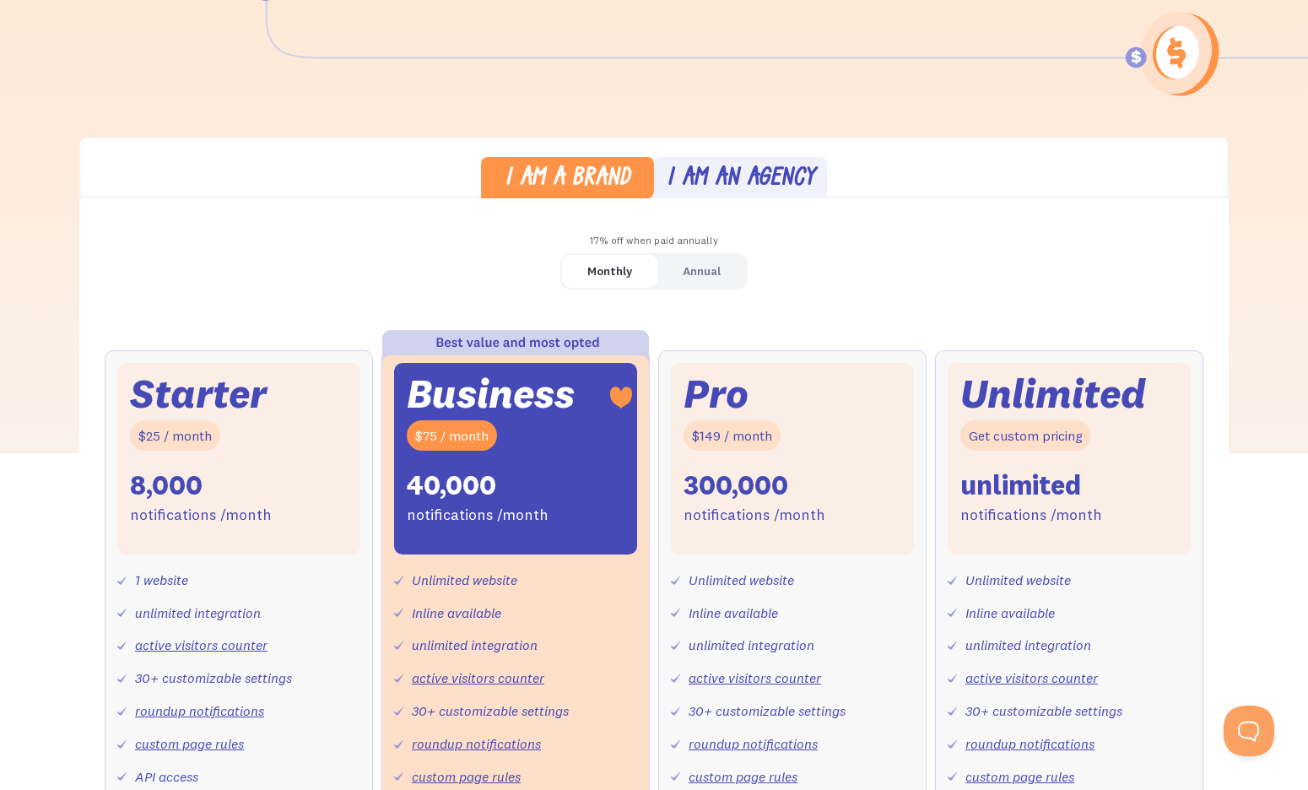
click at [809, 174] on div "I am an agency" at bounding box center [741, 179] width 149 height 24
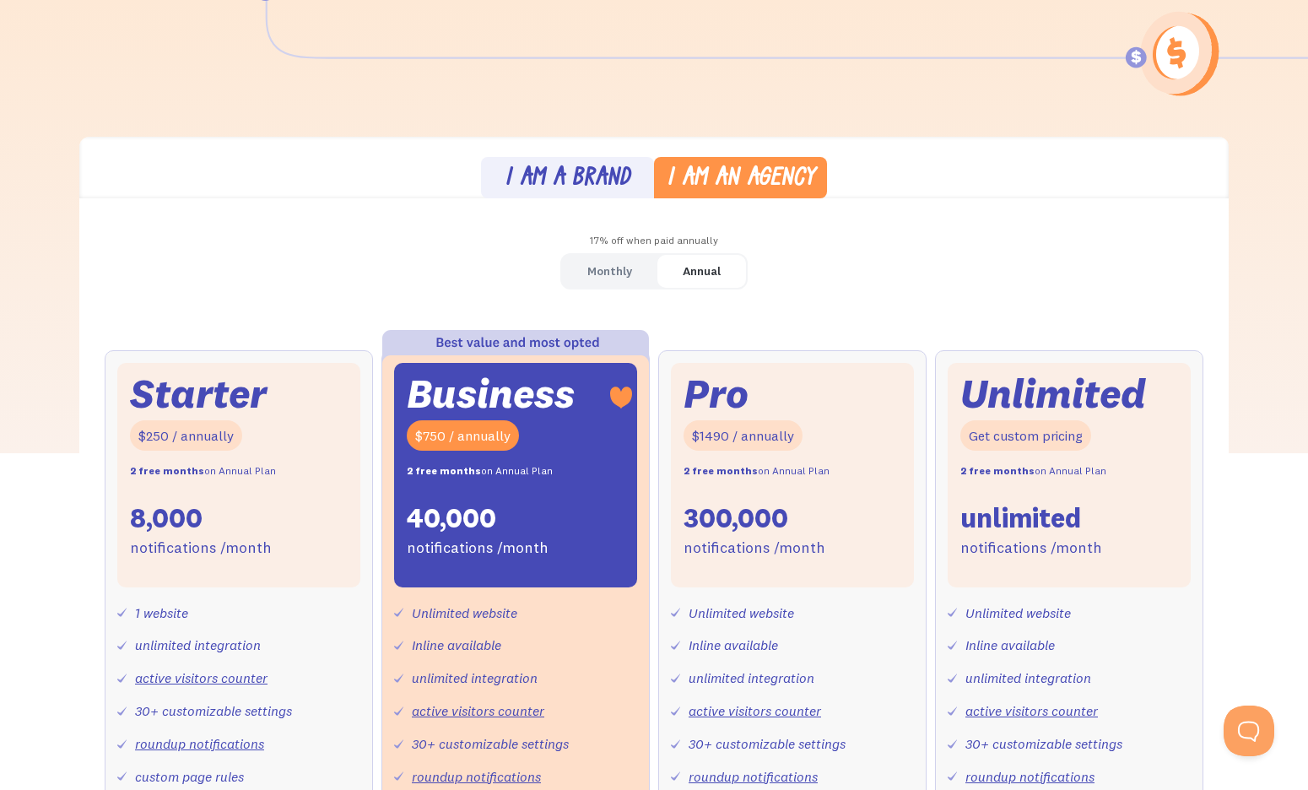
click at [604, 171] on div "I am a brand" at bounding box center [568, 179] width 126 height 24
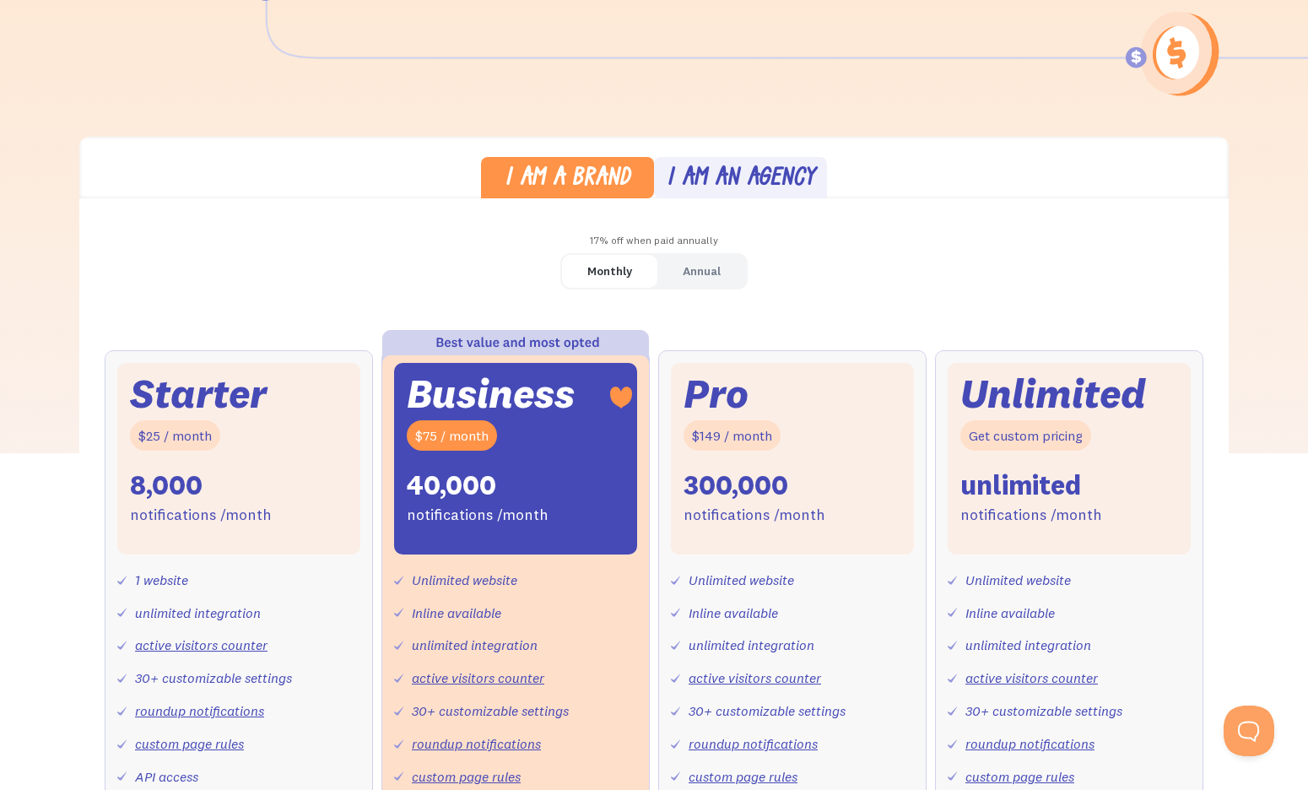
click at [758, 172] on div "I am an agency" at bounding box center [741, 179] width 149 height 24
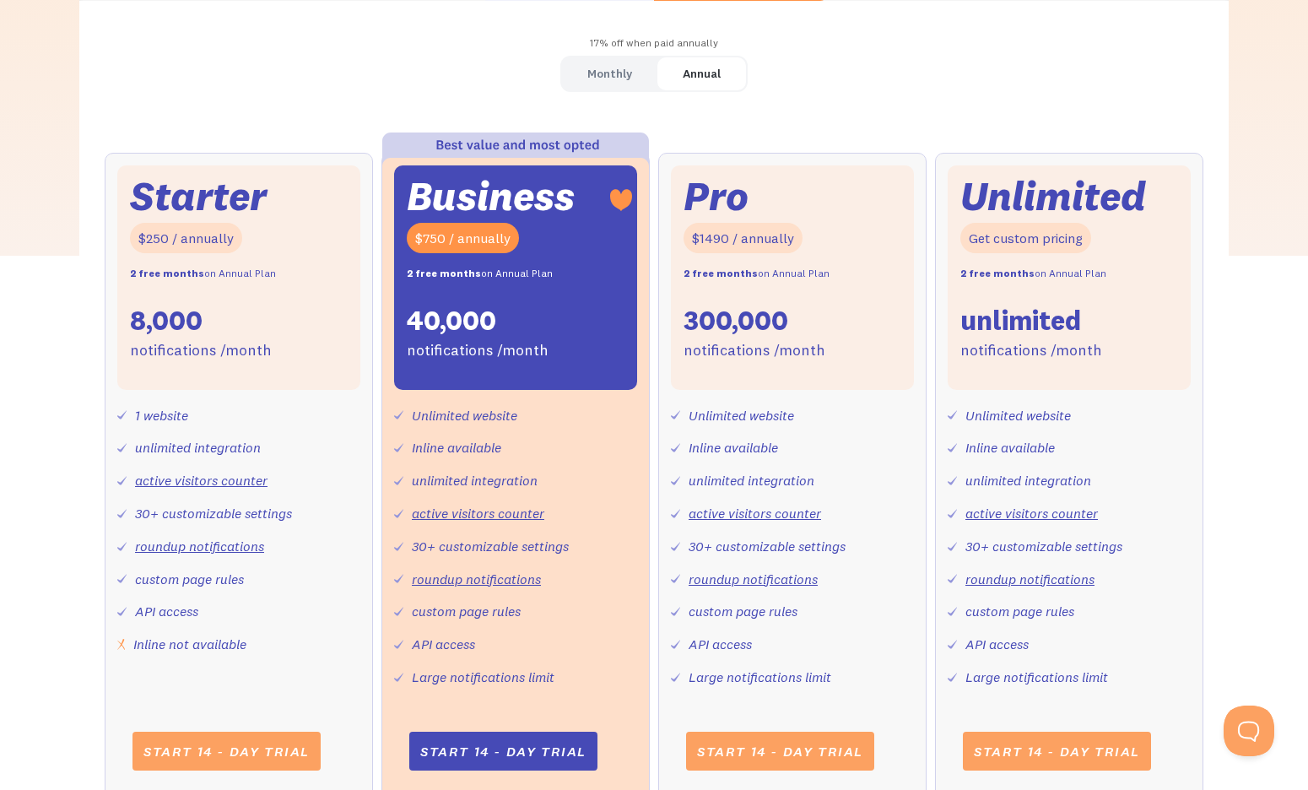
scroll to position [547, 0]
click at [610, 75] on div "Monthly" at bounding box center [610, 74] width 45 height 24
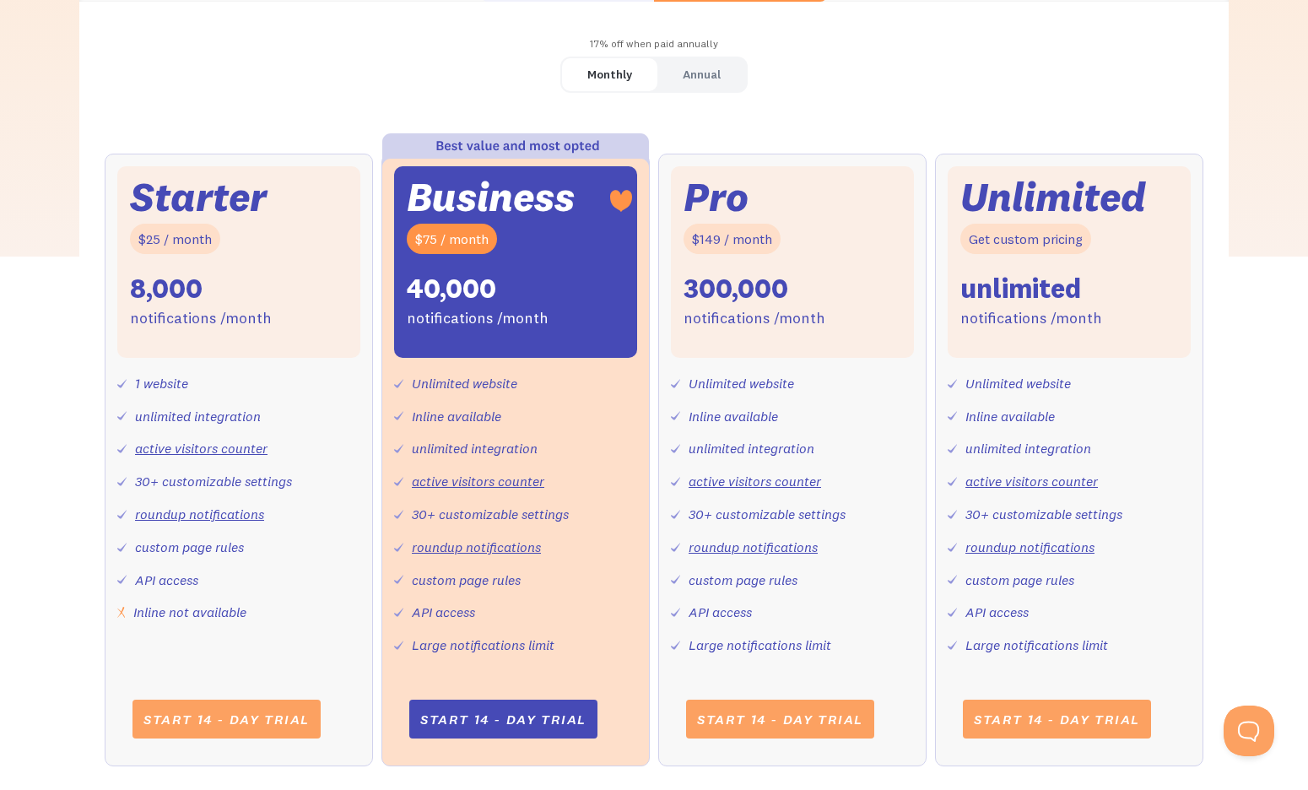
click at [686, 74] on div "Annual" at bounding box center [702, 74] width 38 height 24
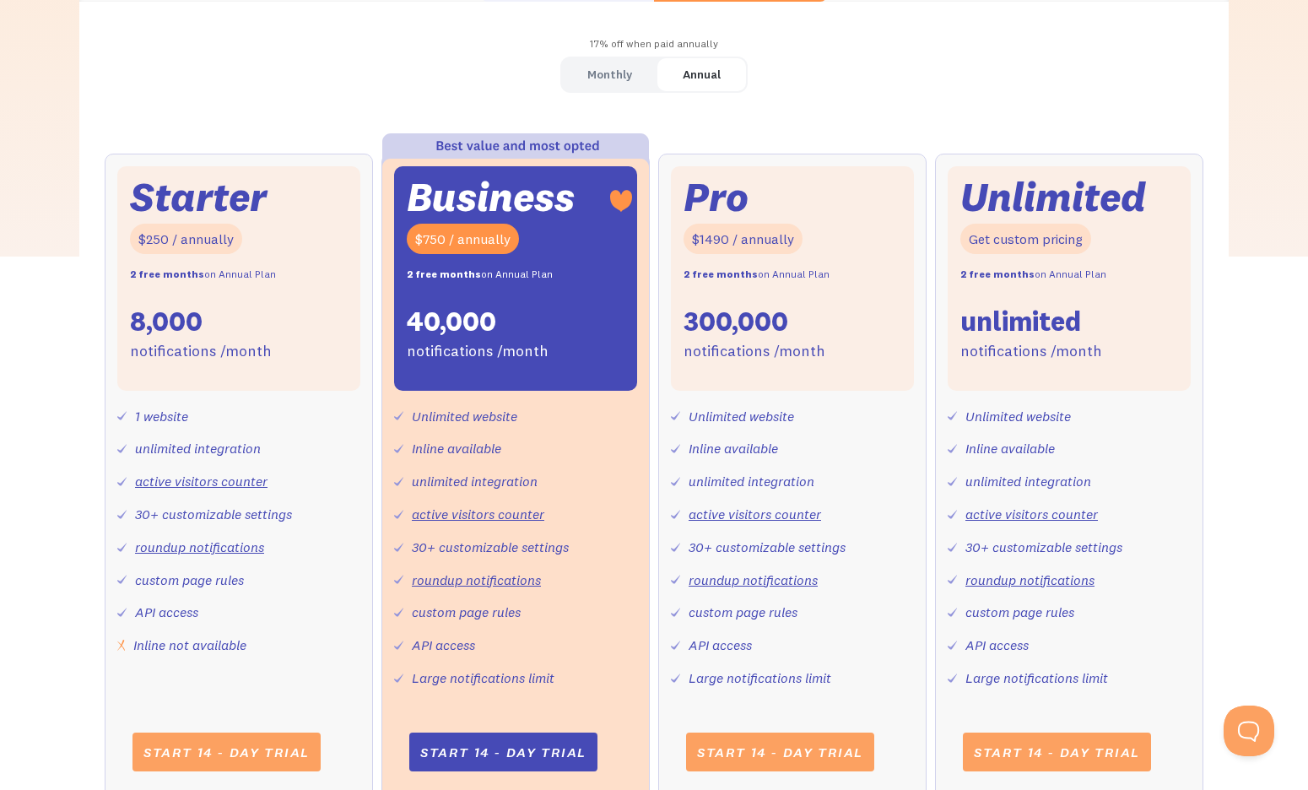
click at [615, 75] on div "Monthly" at bounding box center [610, 74] width 45 height 24
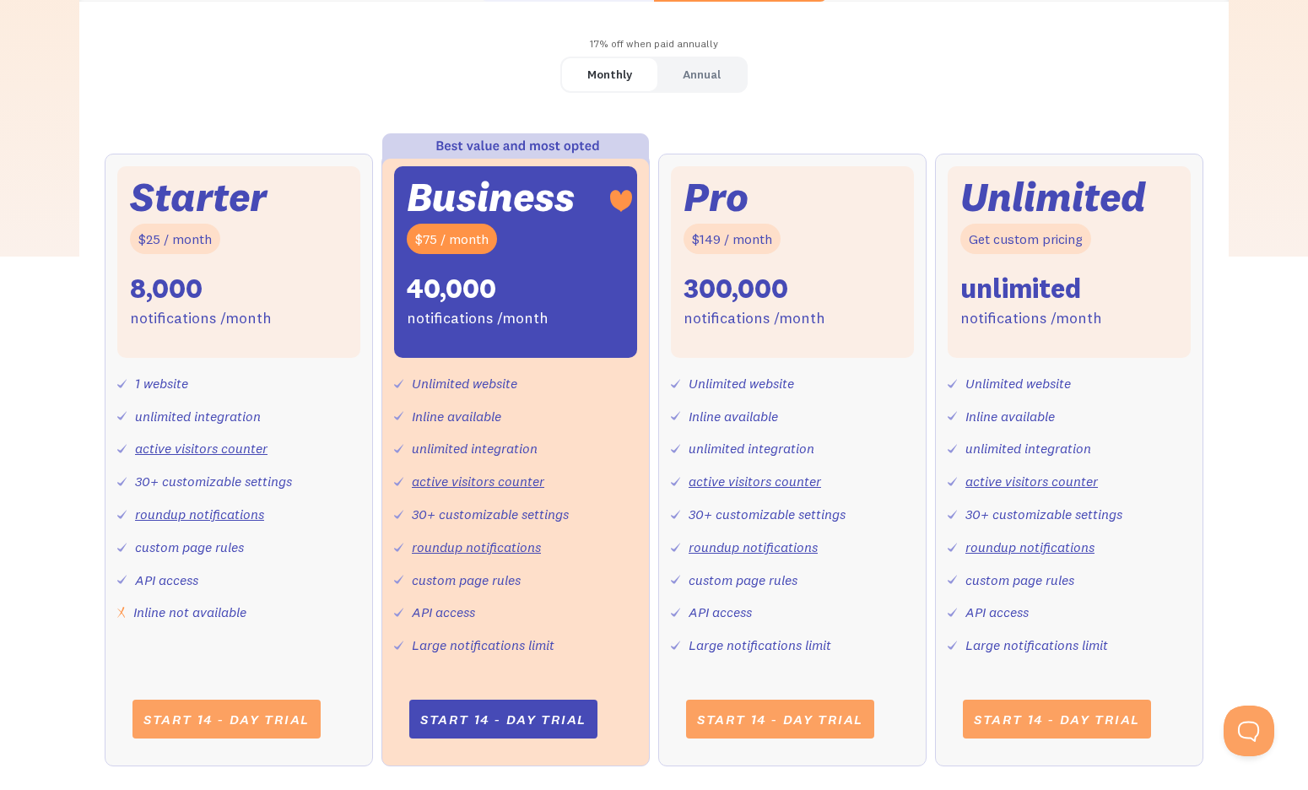
click at [684, 74] on div "Annual" at bounding box center [702, 74] width 38 height 24
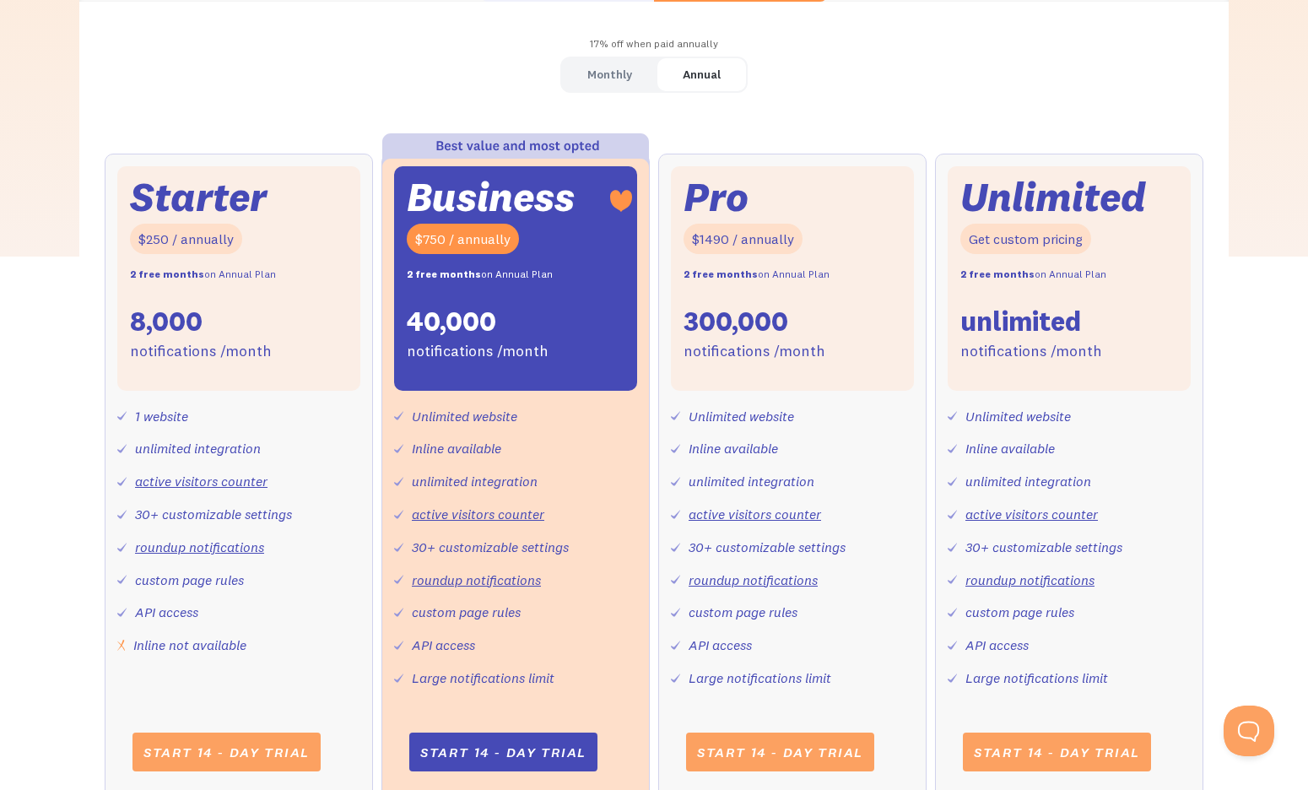
click at [617, 73] on div "Monthly" at bounding box center [610, 74] width 45 height 24
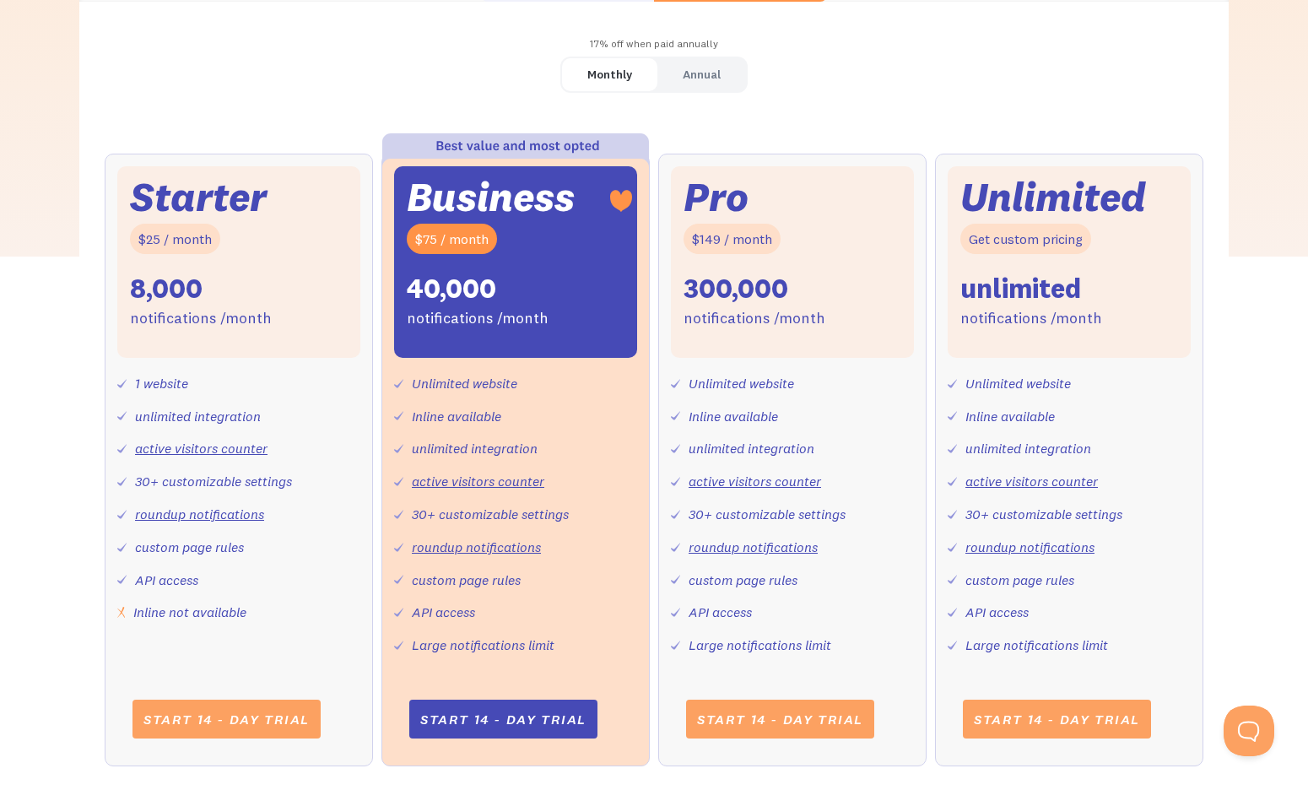
scroll to position [431, 0]
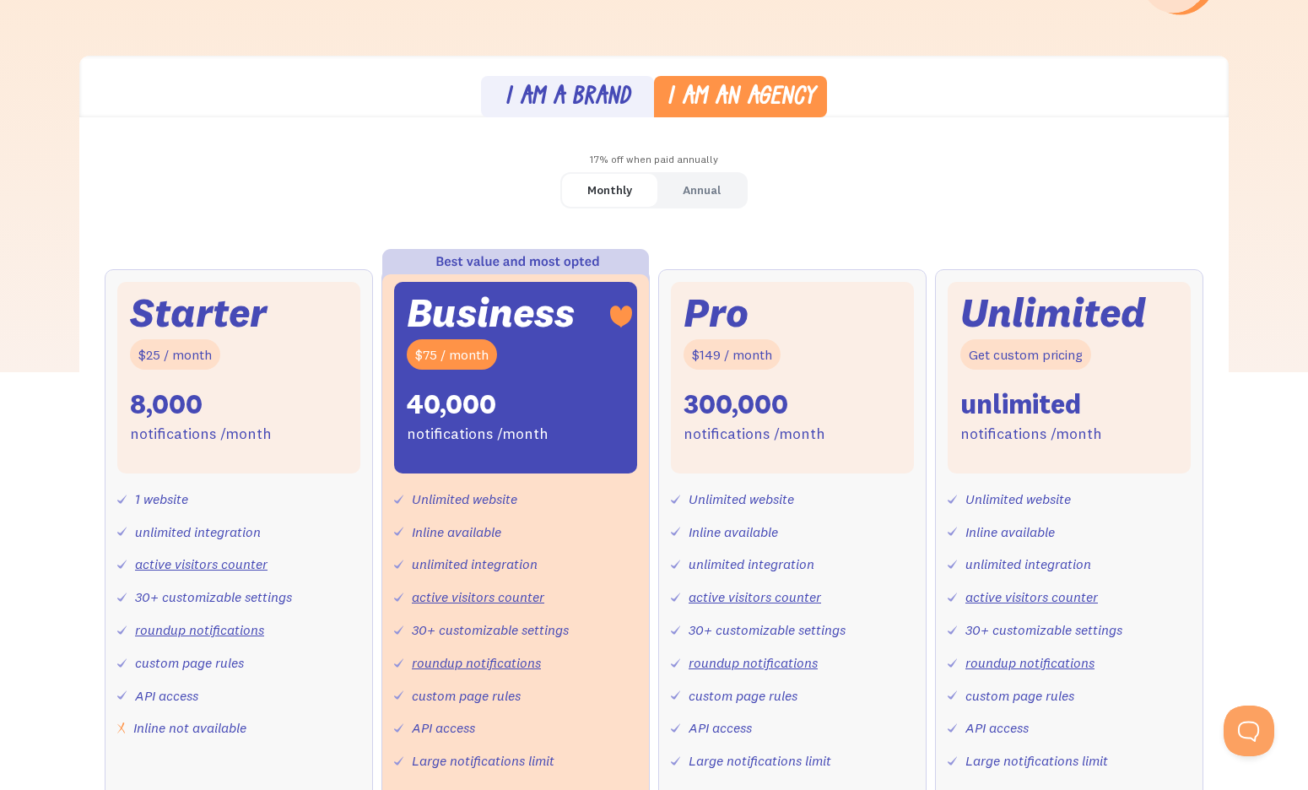
click at [615, 81] on link "I am a brand" at bounding box center [567, 96] width 173 height 41
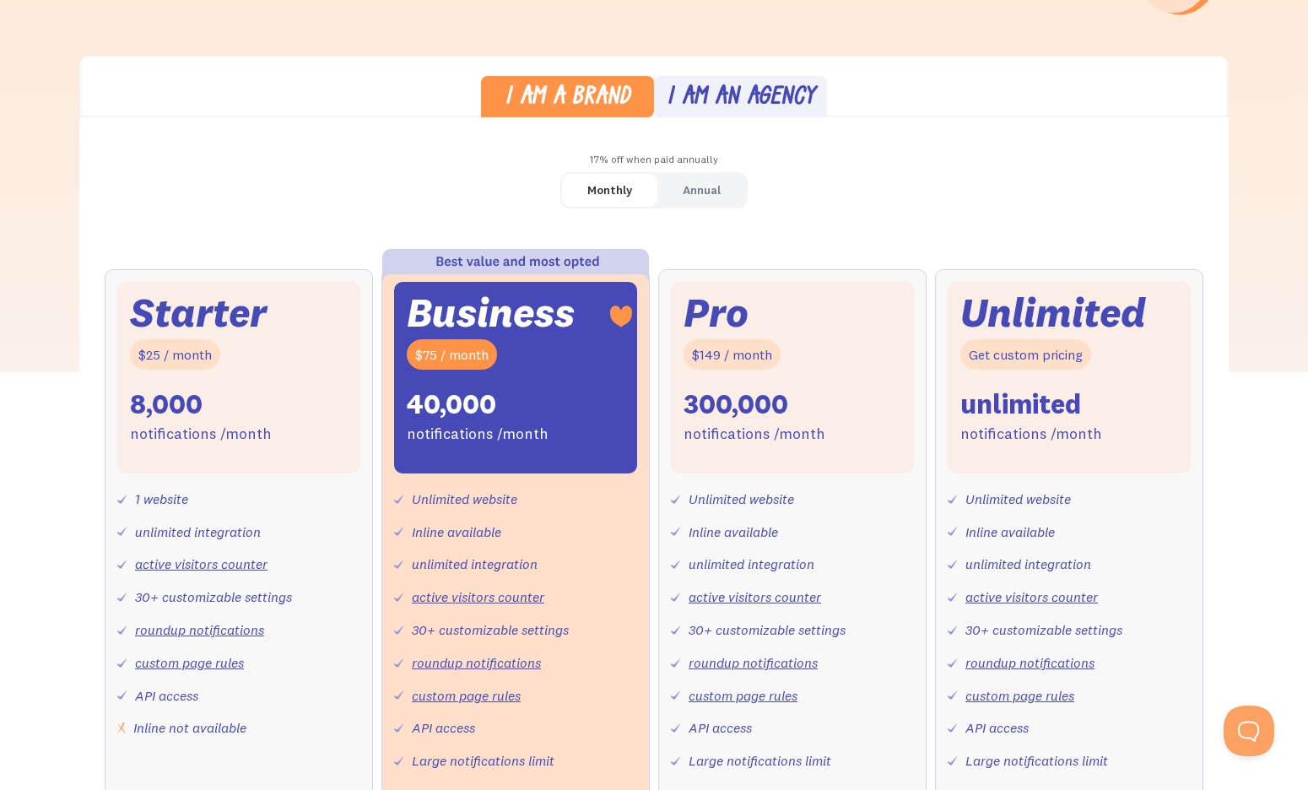
click at [730, 87] on div "I am an agency" at bounding box center [741, 98] width 149 height 24
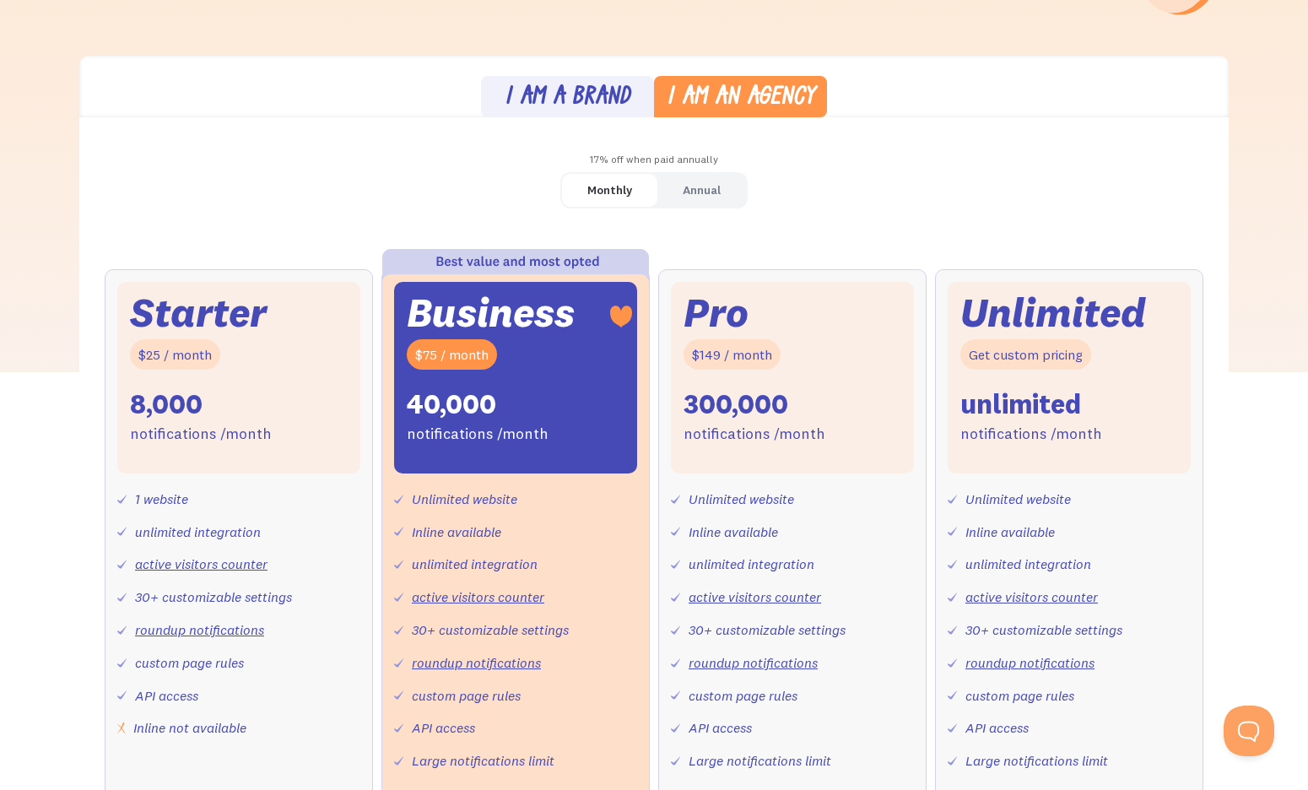
click at [616, 89] on div "I am a brand" at bounding box center [568, 98] width 126 height 24
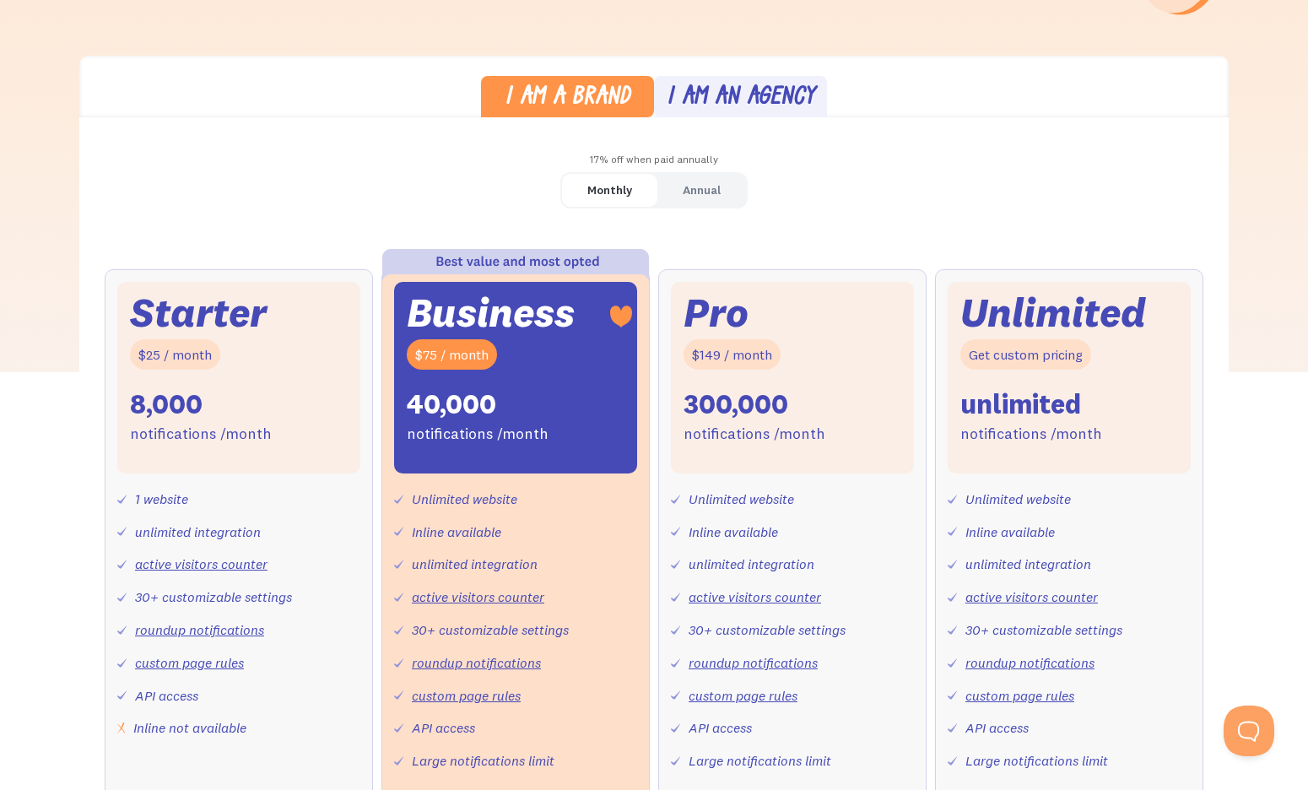
click at [705, 88] on div "I am an agency" at bounding box center [741, 98] width 149 height 24
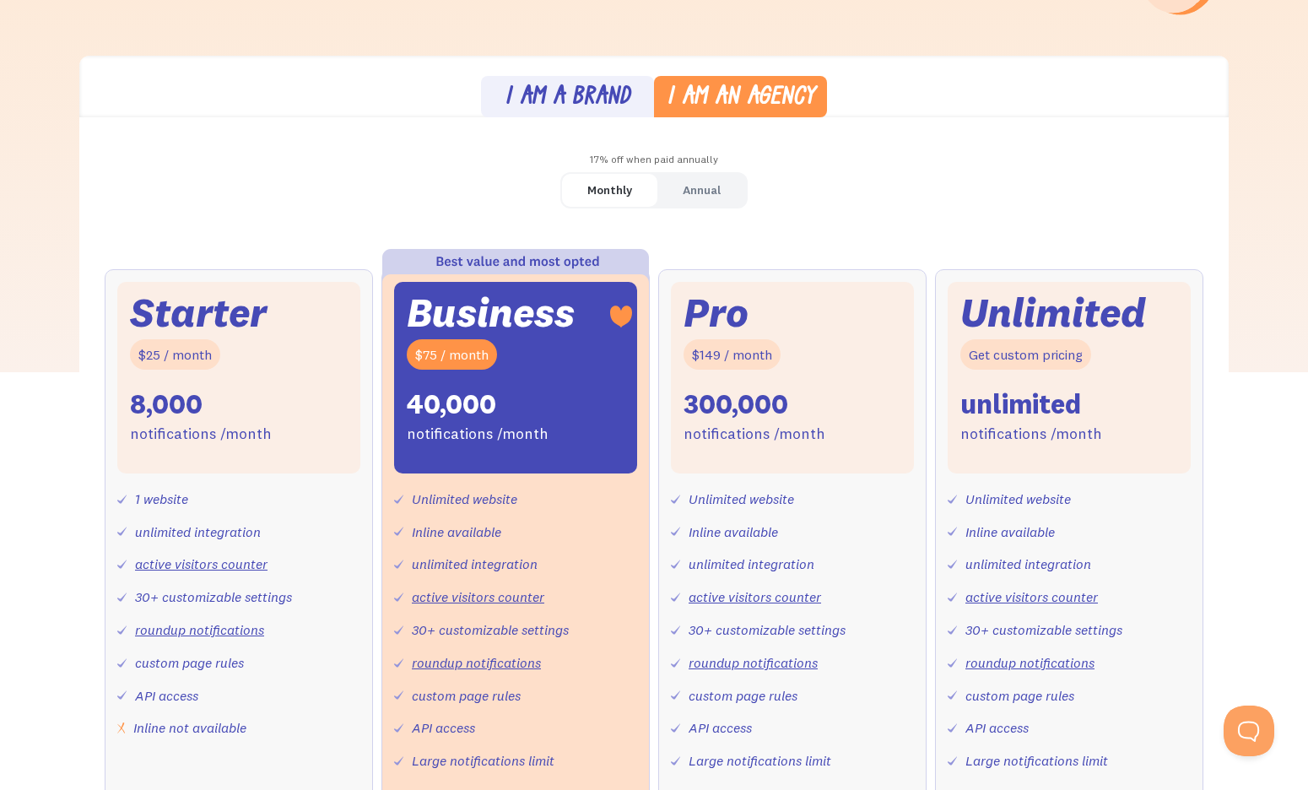
click at [639, 89] on link "I am a brand" at bounding box center [567, 96] width 173 height 41
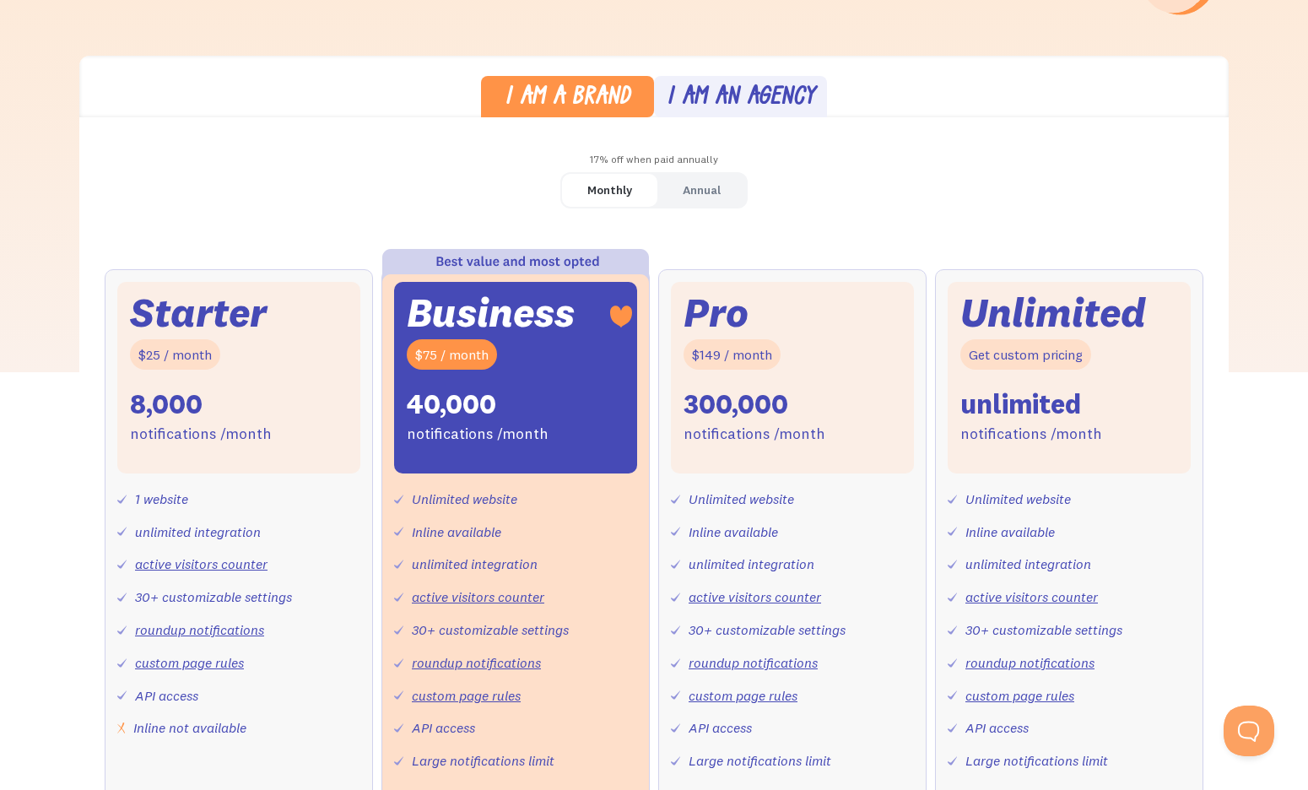
click at [700, 88] on div "I am an agency" at bounding box center [741, 98] width 149 height 24
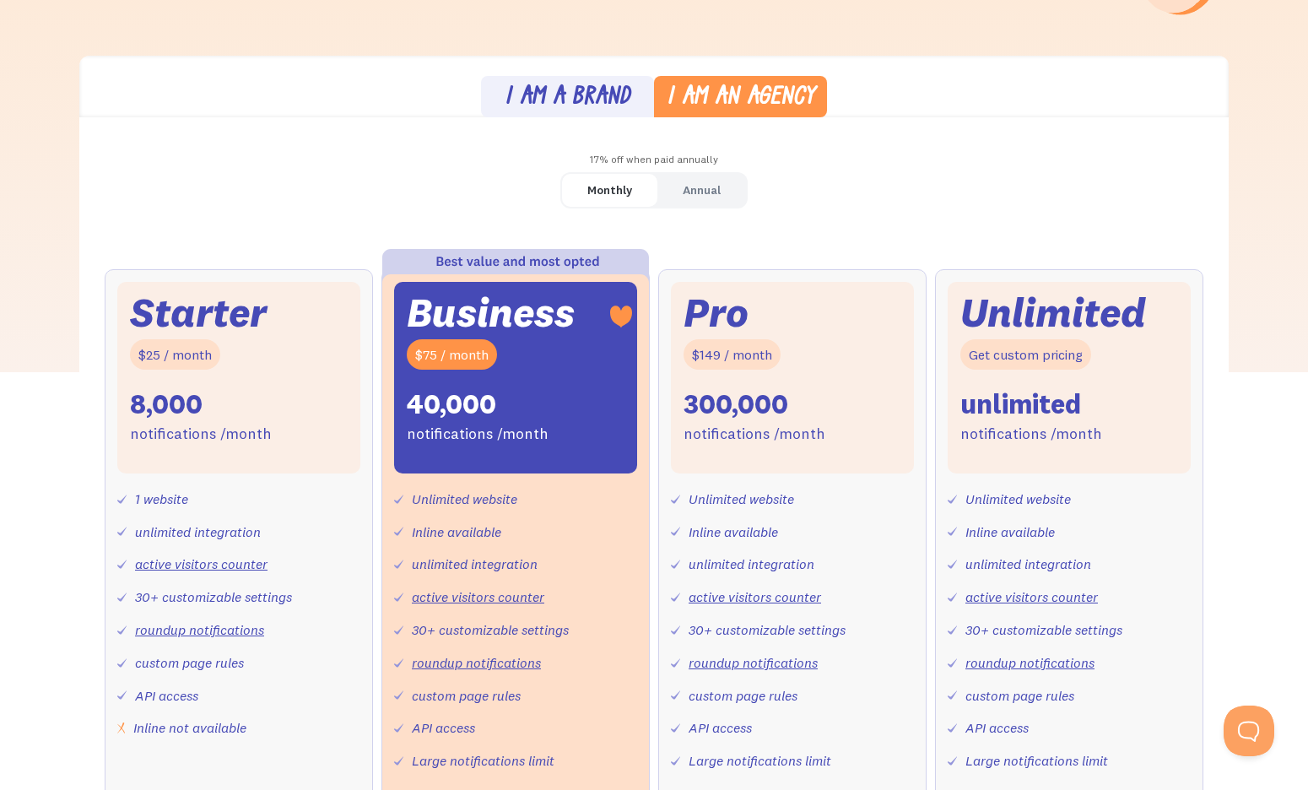
click at [618, 91] on div "I am a brand" at bounding box center [568, 98] width 126 height 24
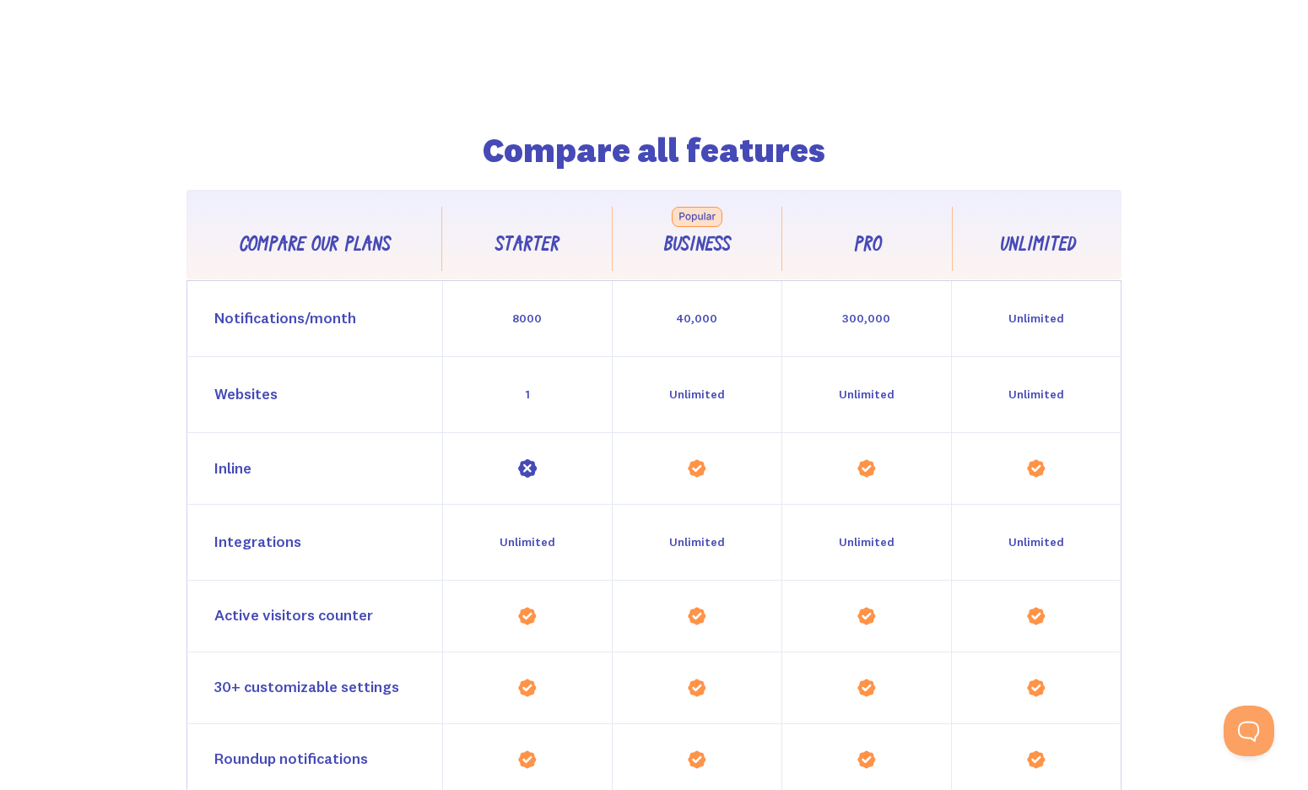
scroll to position [1337, 0]
